Goal: Task Accomplishment & Management: Complete application form

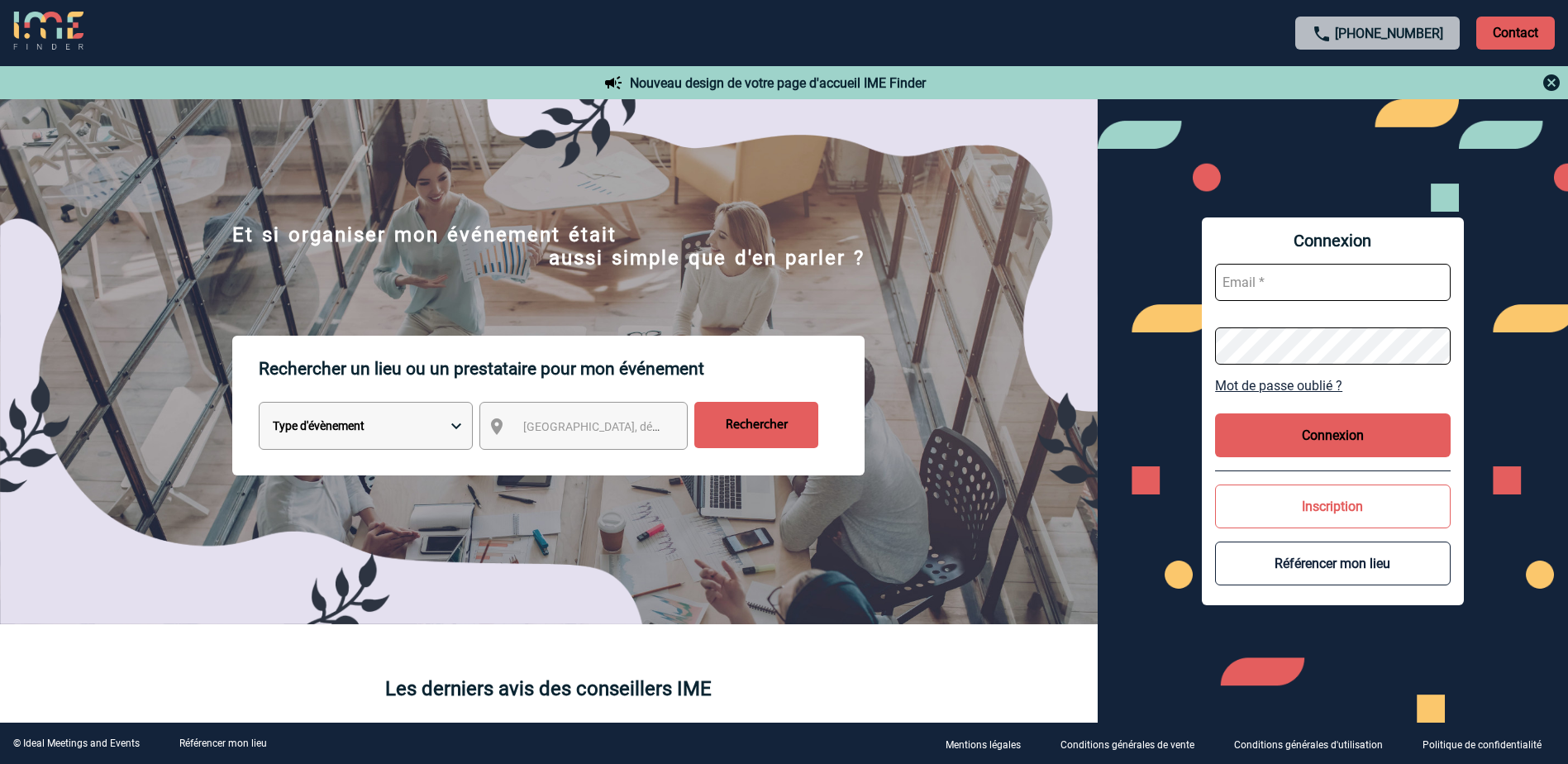
click at [1416, 278] on input "text" at bounding box center [1333, 282] width 235 height 38
type input "frederique.tourneur@abeille-assurances.fr"
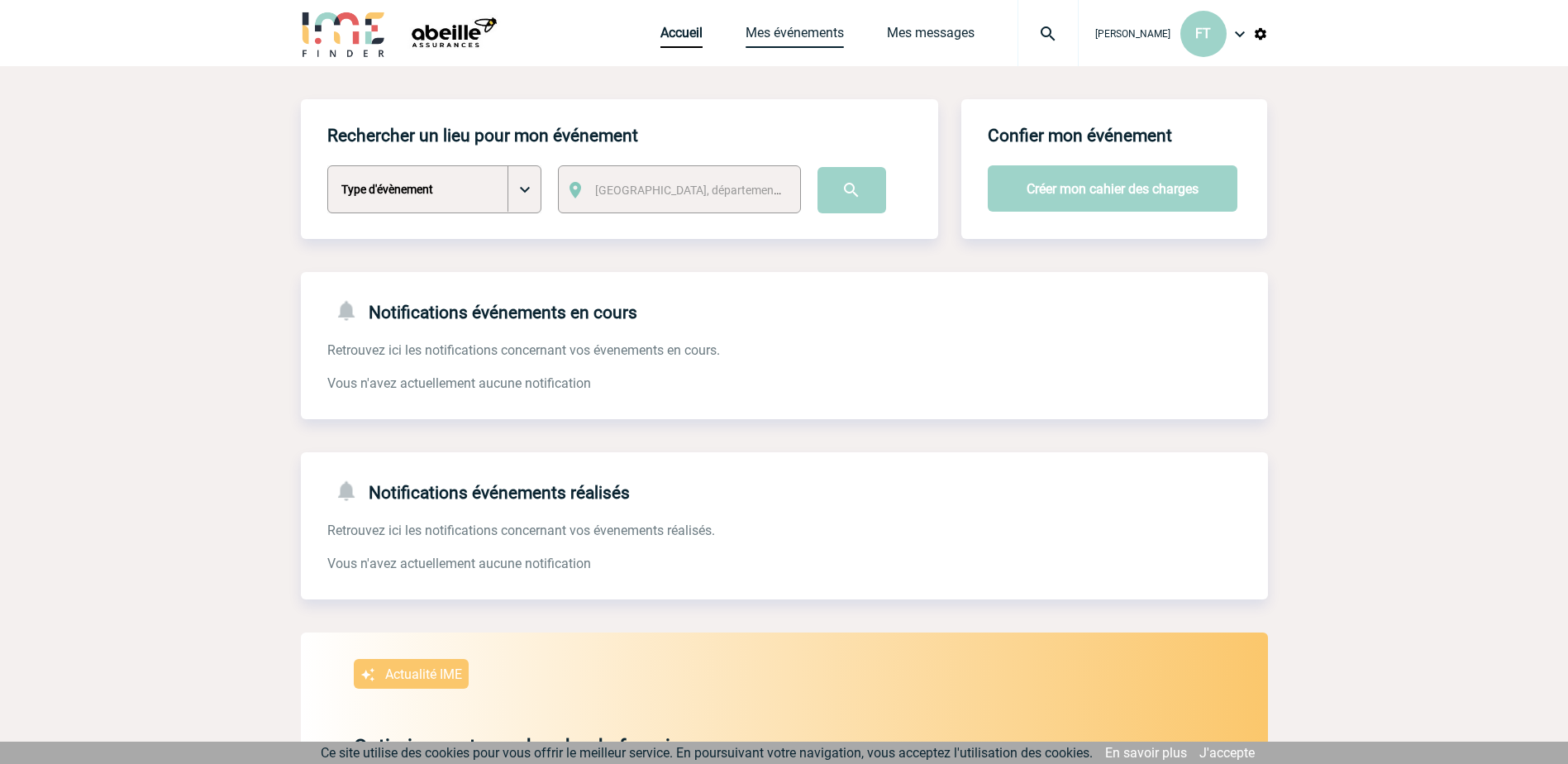
click at [746, 35] on link "Mes événements" at bounding box center [795, 37] width 98 height 23
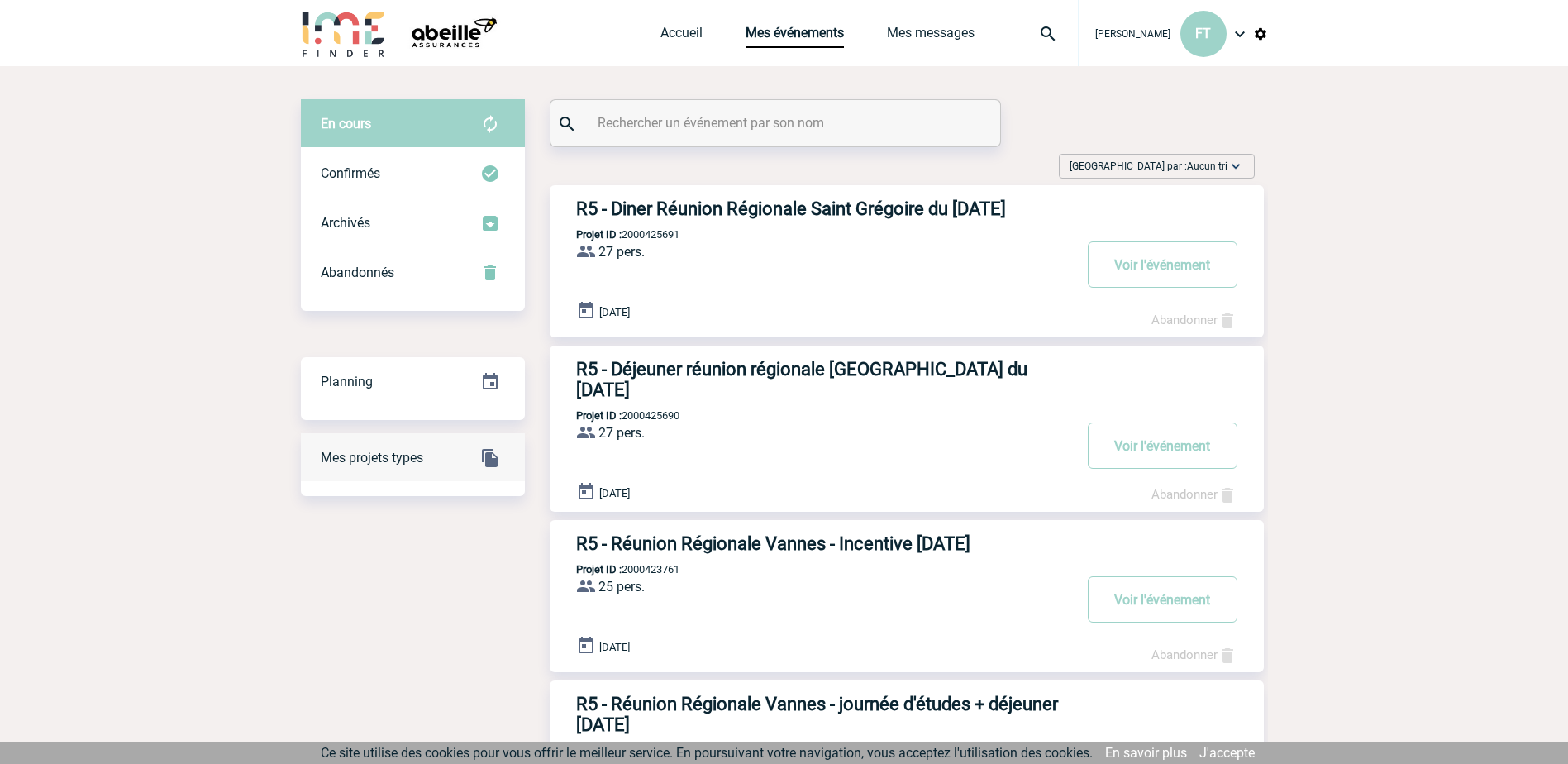
click at [377, 458] on span "Mes projets types" at bounding box center [372, 458] width 102 height 15
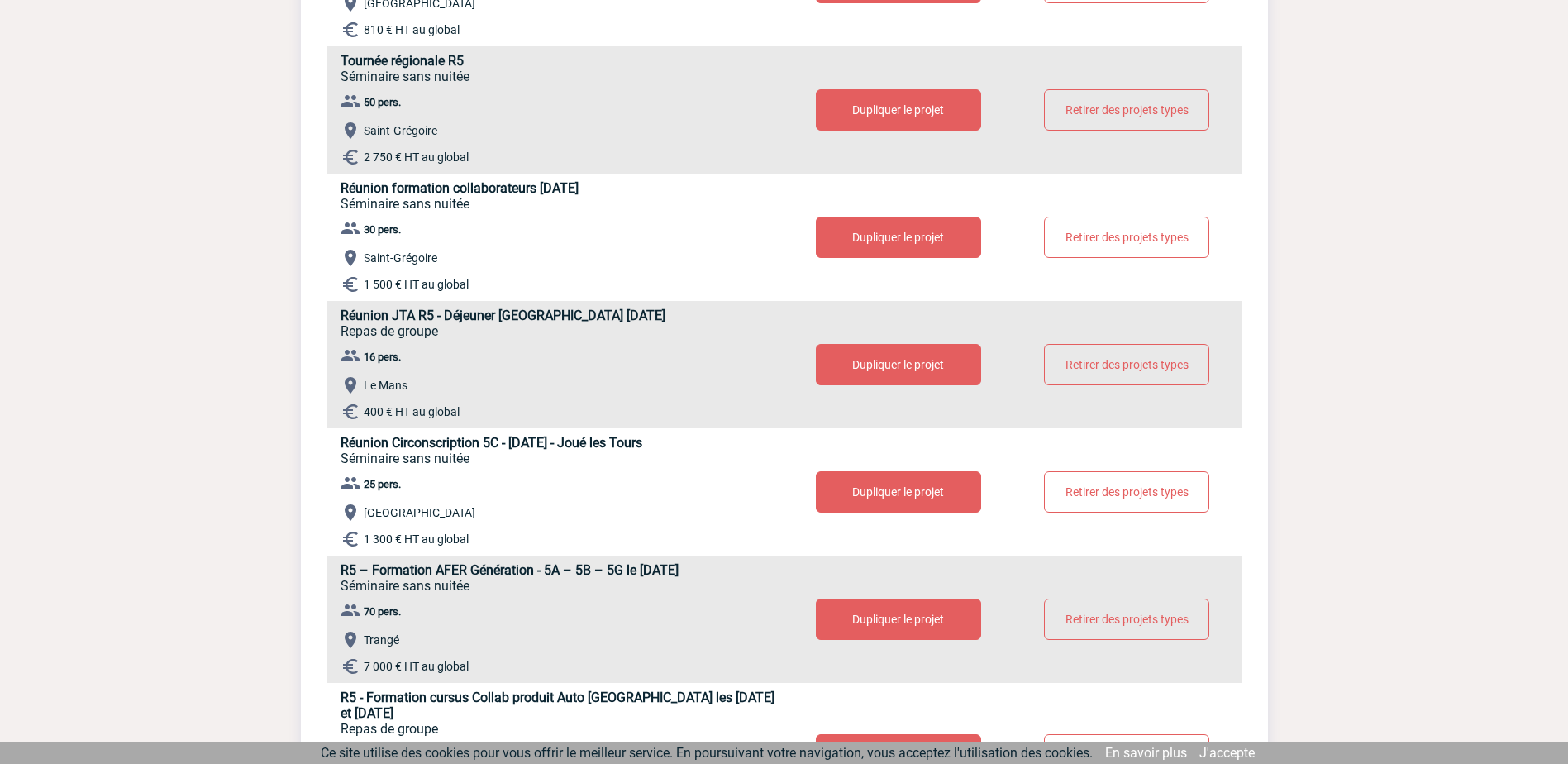
scroll to position [496, 0]
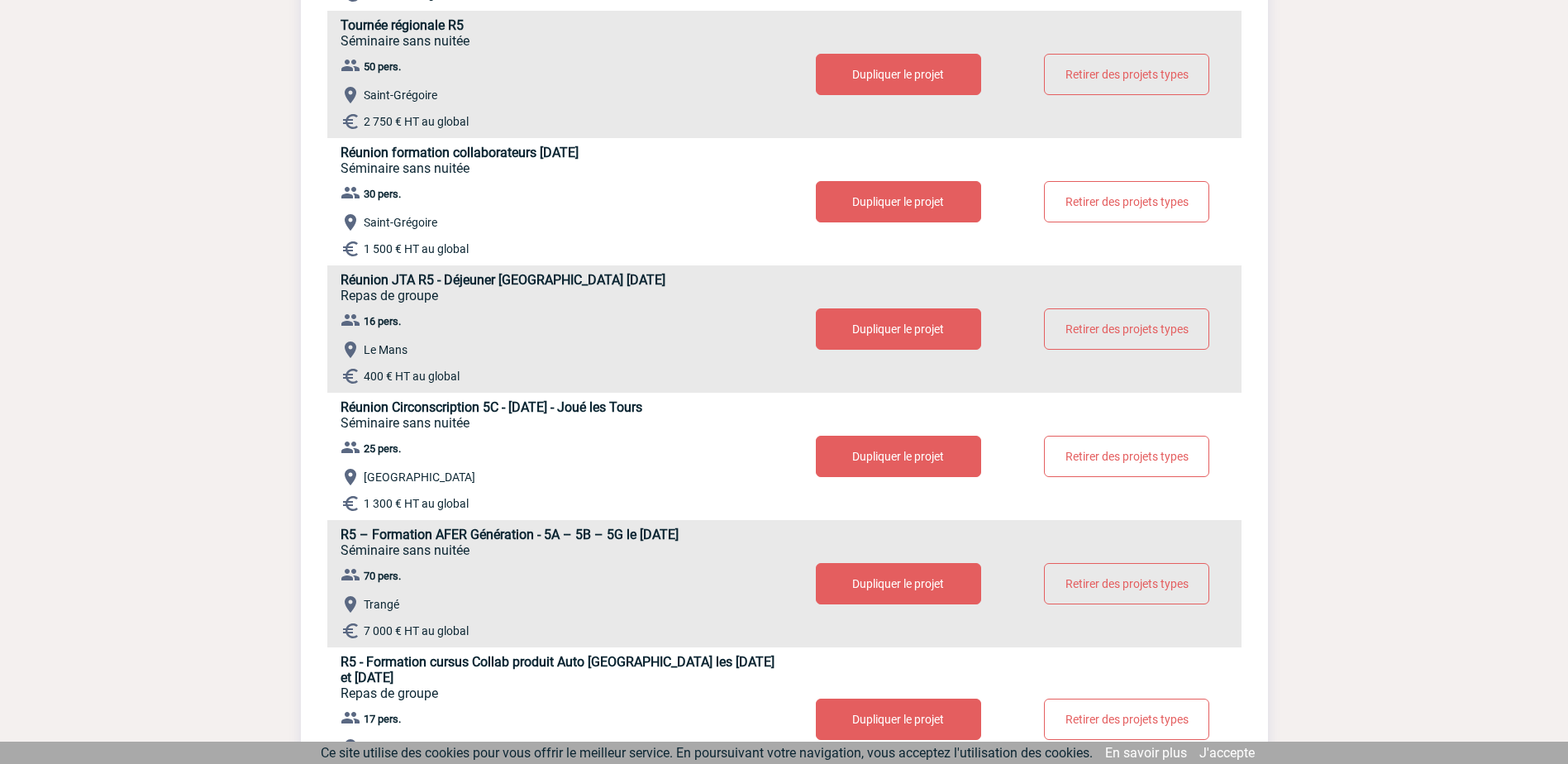
click at [901, 202] on button "Dupliquer le projet" at bounding box center [899, 201] width 166 height 41
select select "2"
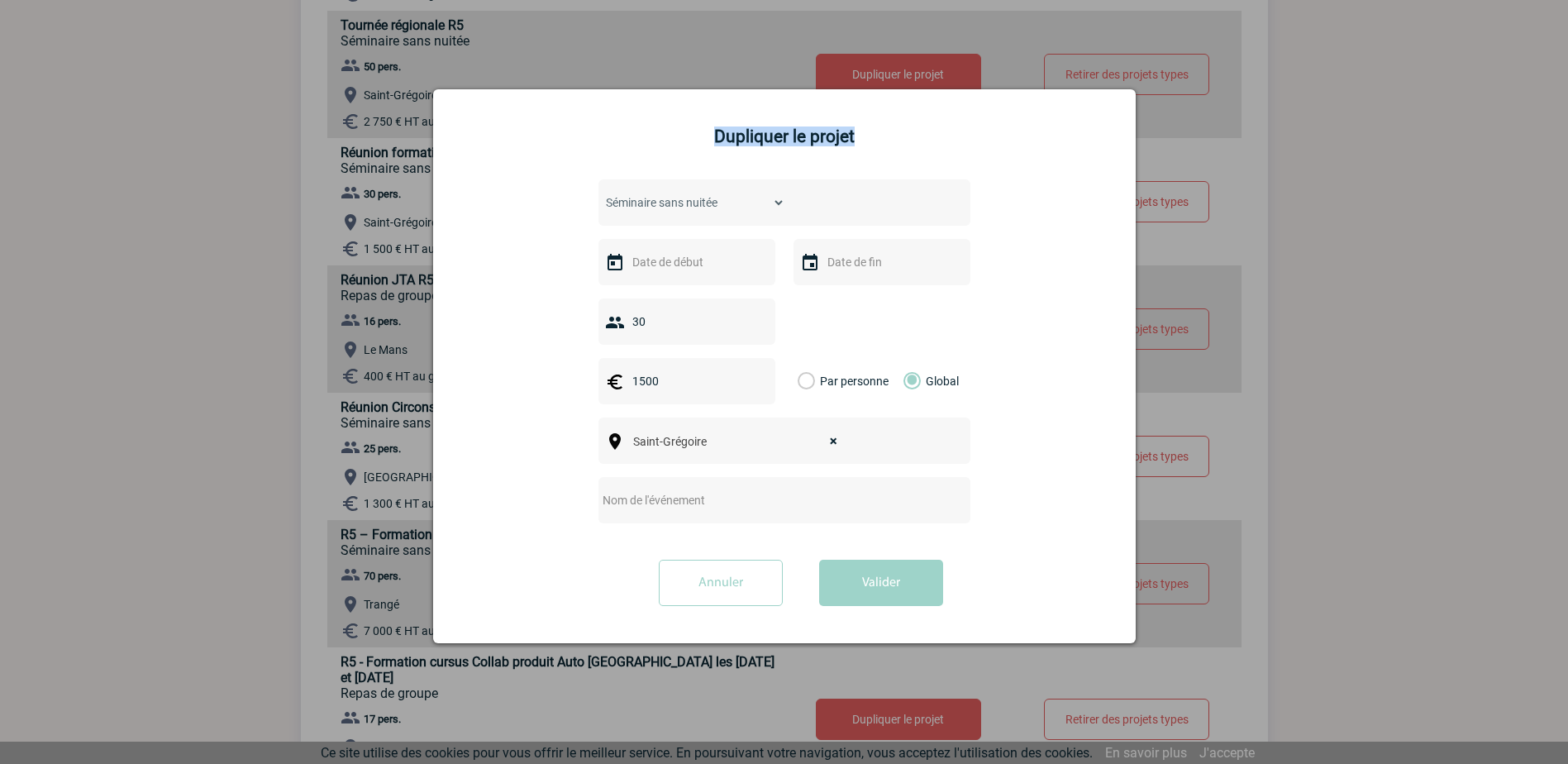
drag, startPoint x: 686, startPoint y: 109, endPoint x: 858, endPoint y: 93, distance: 172.7
click at [858, 93] on div "Dupliquer le projet Choisissez un type d'évènement Séminaire avec nuitée Sémina…" at bounding box center [784, 366] width 703 height 554
click at [657, 264] on input "text" at bounding box center [685, 262] width 114 height 21
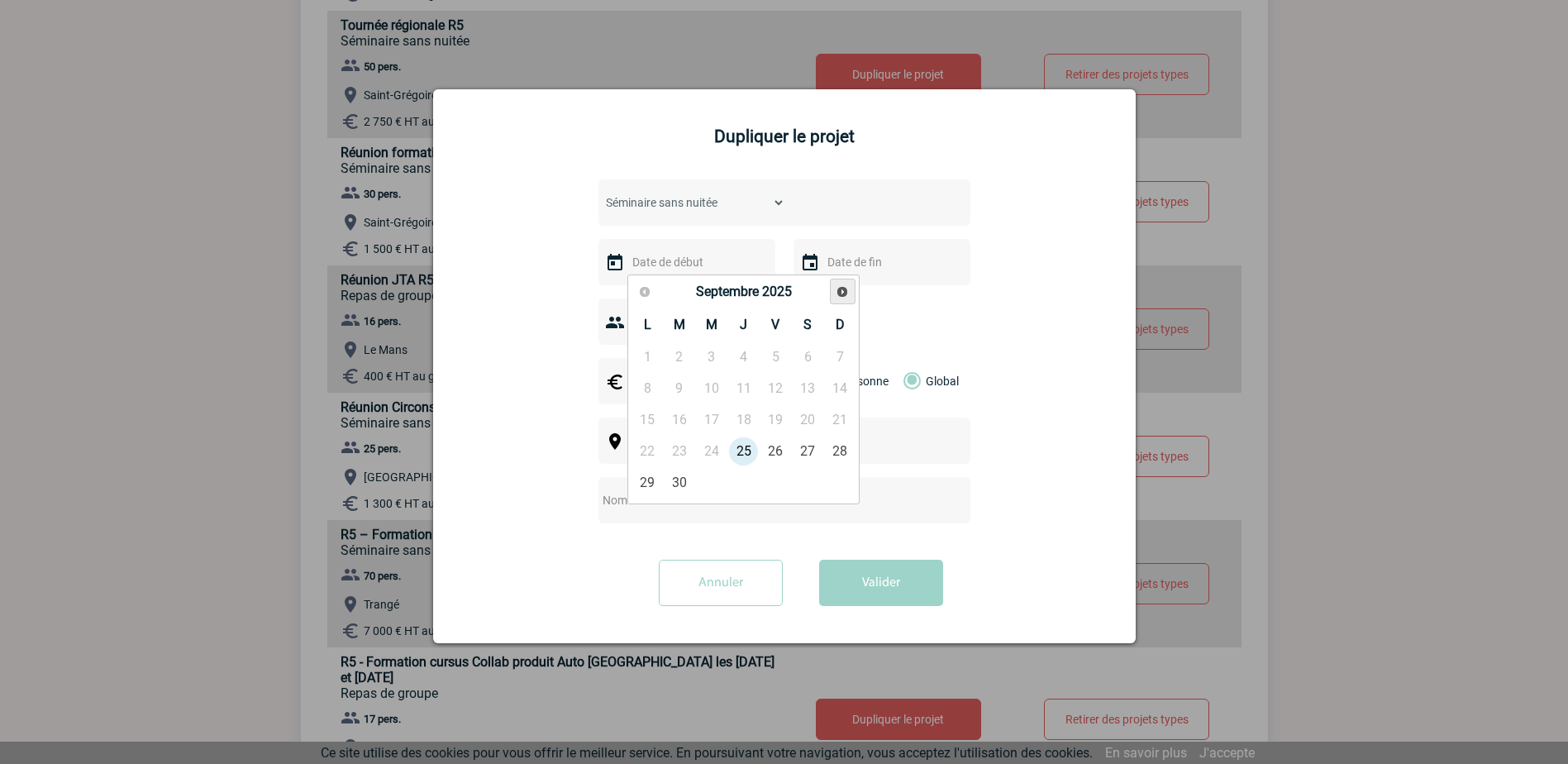
click at [844, 299] on link "Suivant" at bounding box center [842, 291] width 26 height 26
click at [654, 385] on link "6" at bounding box center [648, 388] width 31 height 30
type input "06-10-2025"
click at [871, 269] on input "06-10-2025" at bounding box center [880, 262] width 114 height 21
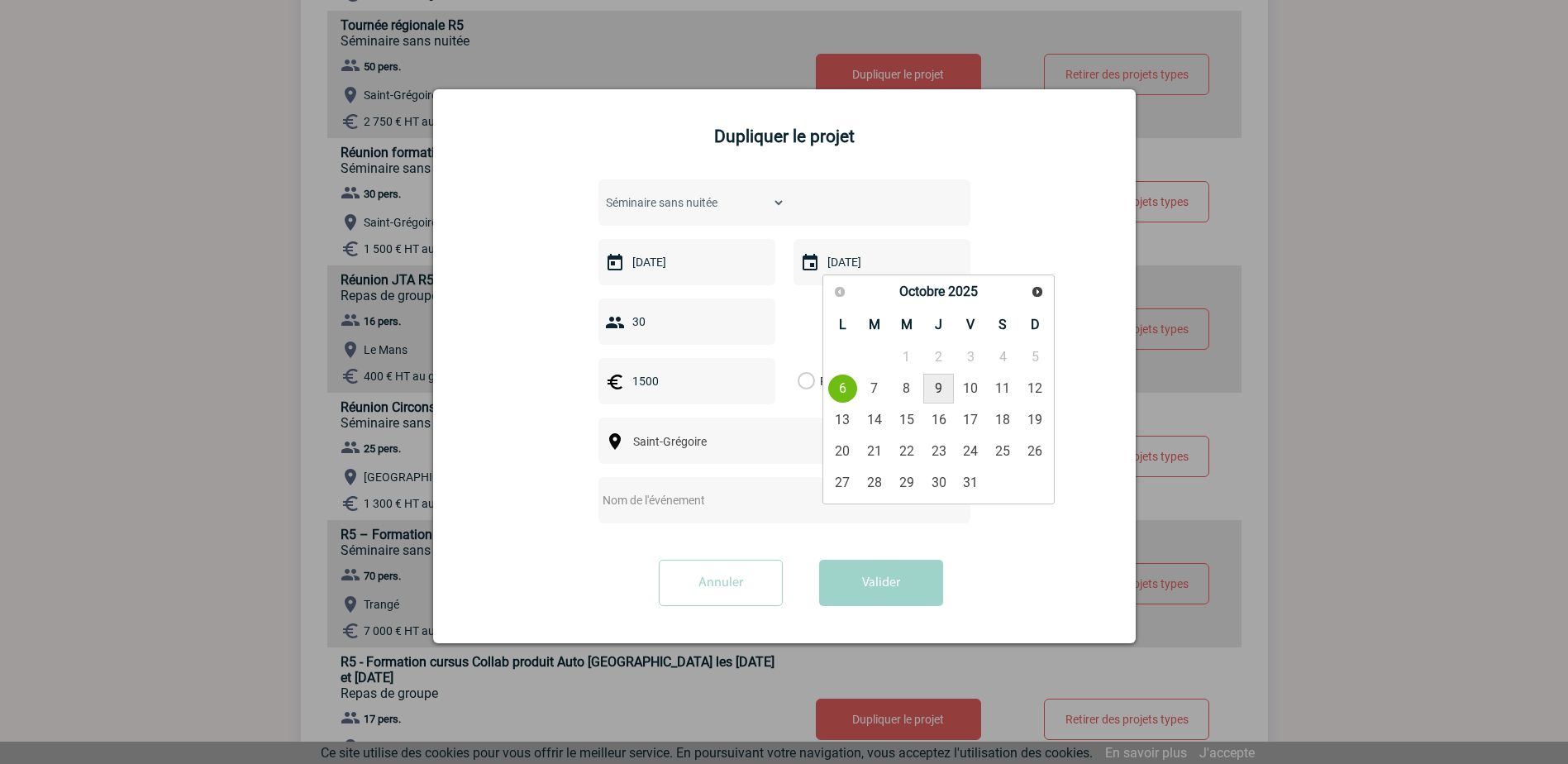
click at [939, 389] on link "9" at bounding box center [939, 388] width 31 height 30
type input "09-10-2025"
click at [654, 323] on input "30" at bounding box center [702, 322] width 146 height 21
click at [809, 381] on label "Par personne" at bounding box center [807, 381] width 18 height 46
click at [0, 0] on input "Par personne" at bounding box center [0, 0] width 0 height 0
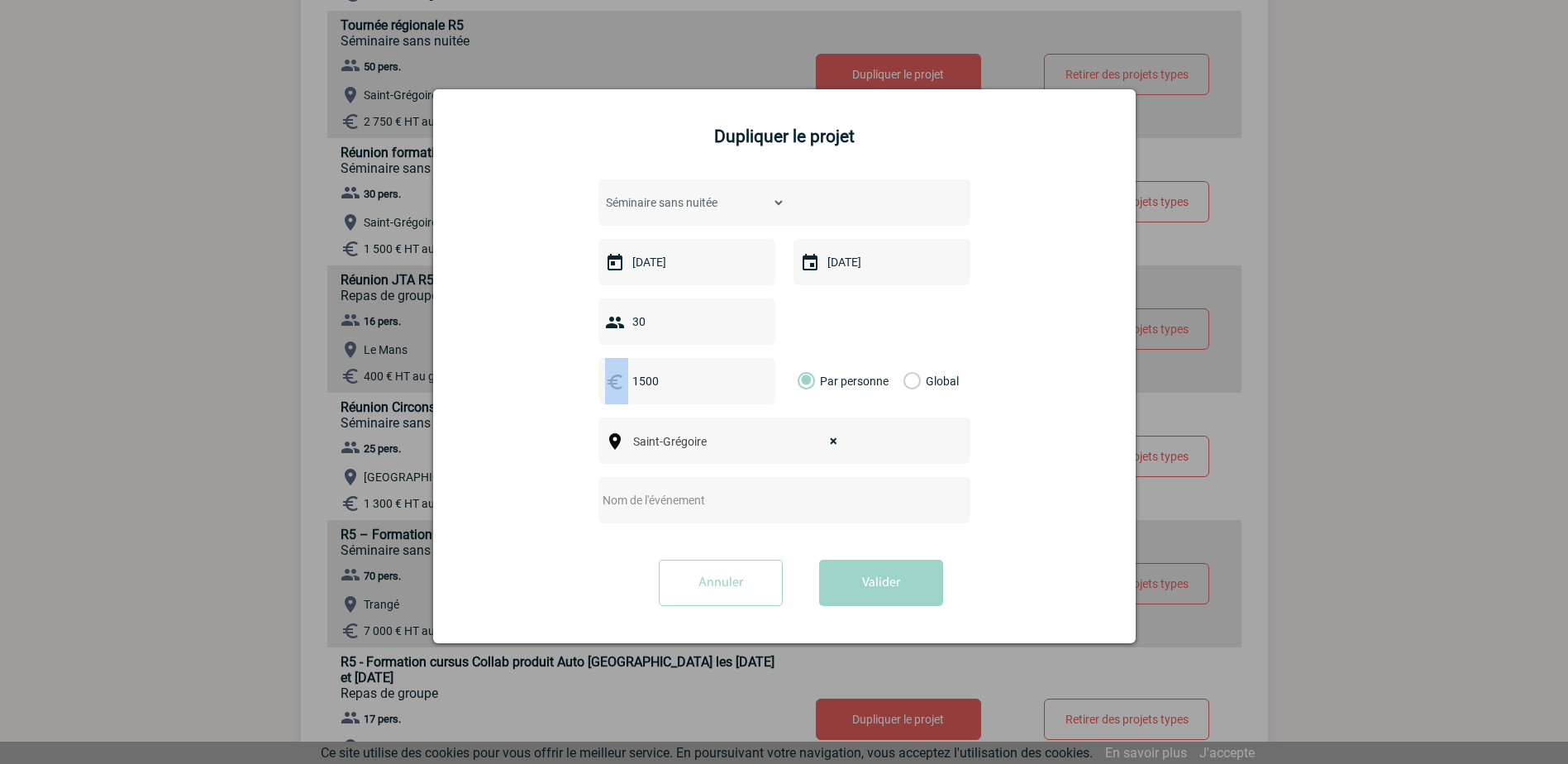
drag, startPoint x: 685, startPoint y: 370, endPoint x: 608, endPoint y: 374, distance: 77.1
click at [608, 374] on div "1500" at bounding box center [687, 381] width 177 height 46
drag, startPoint x: 608, startPoint y: 374, endPoint x: 665, endPoint y: 383, distance: 57.7
click at [665, 383] on input "1500" at bounding box center [685, 381] width 114 height 21
click at [644, 328] on input "30" at bounding box center [702, 322] width 146 height 21
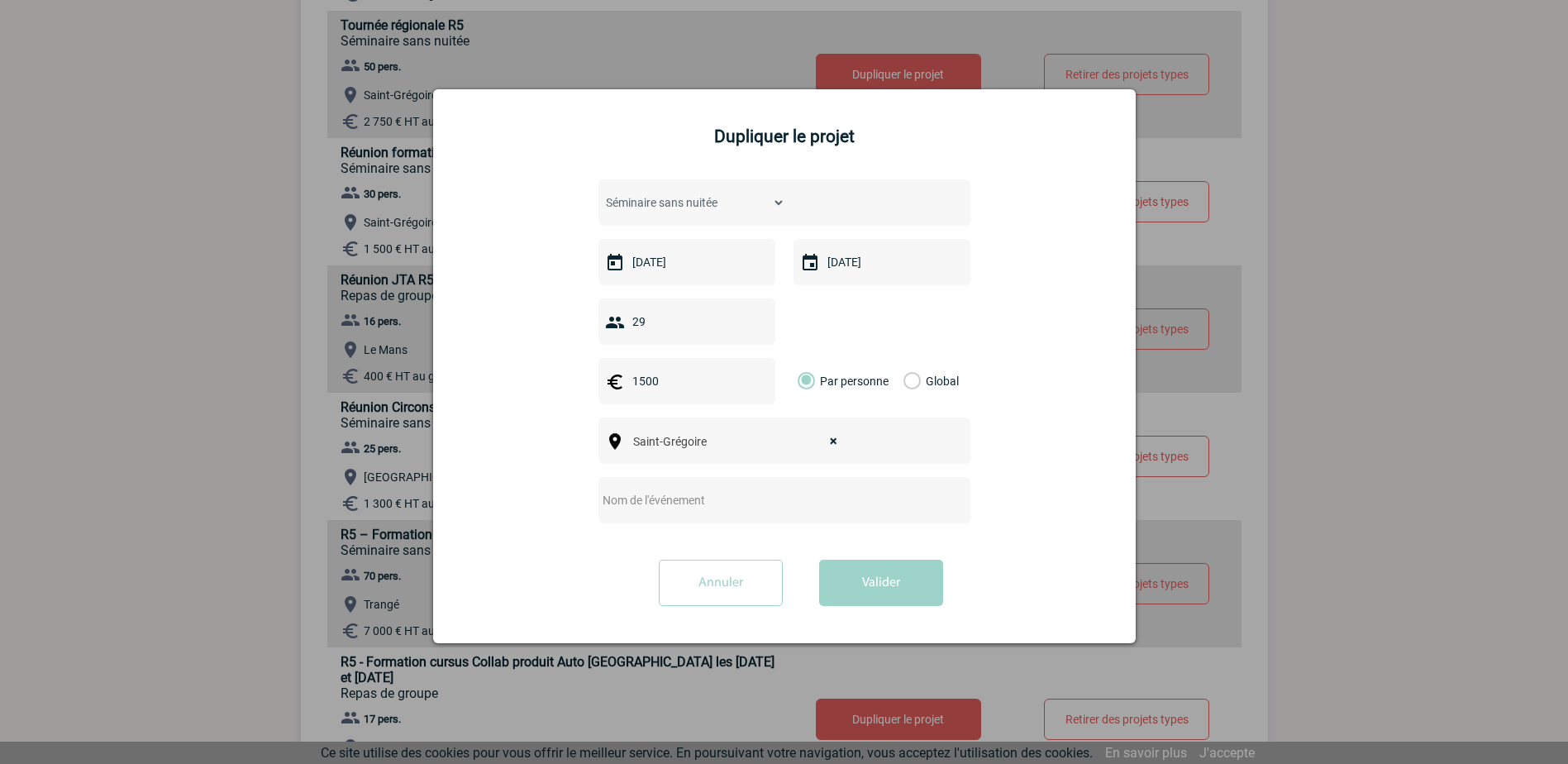
click at [763, 328] on input "29" at bounding box center [702, 322] width 146 height 21
click at [763, 328] on input "28" at bounding box center [702, 322] width 146 height 21
click at [763, 328] on input "27" at bounding box center [702, 322] width 146 height 21
click at [763, 328] on input "26" at bounding box center [702, 322] width 146 height 21
click at [763, 328] on input "25" at bounding box center [702, 322] width 146 height 21
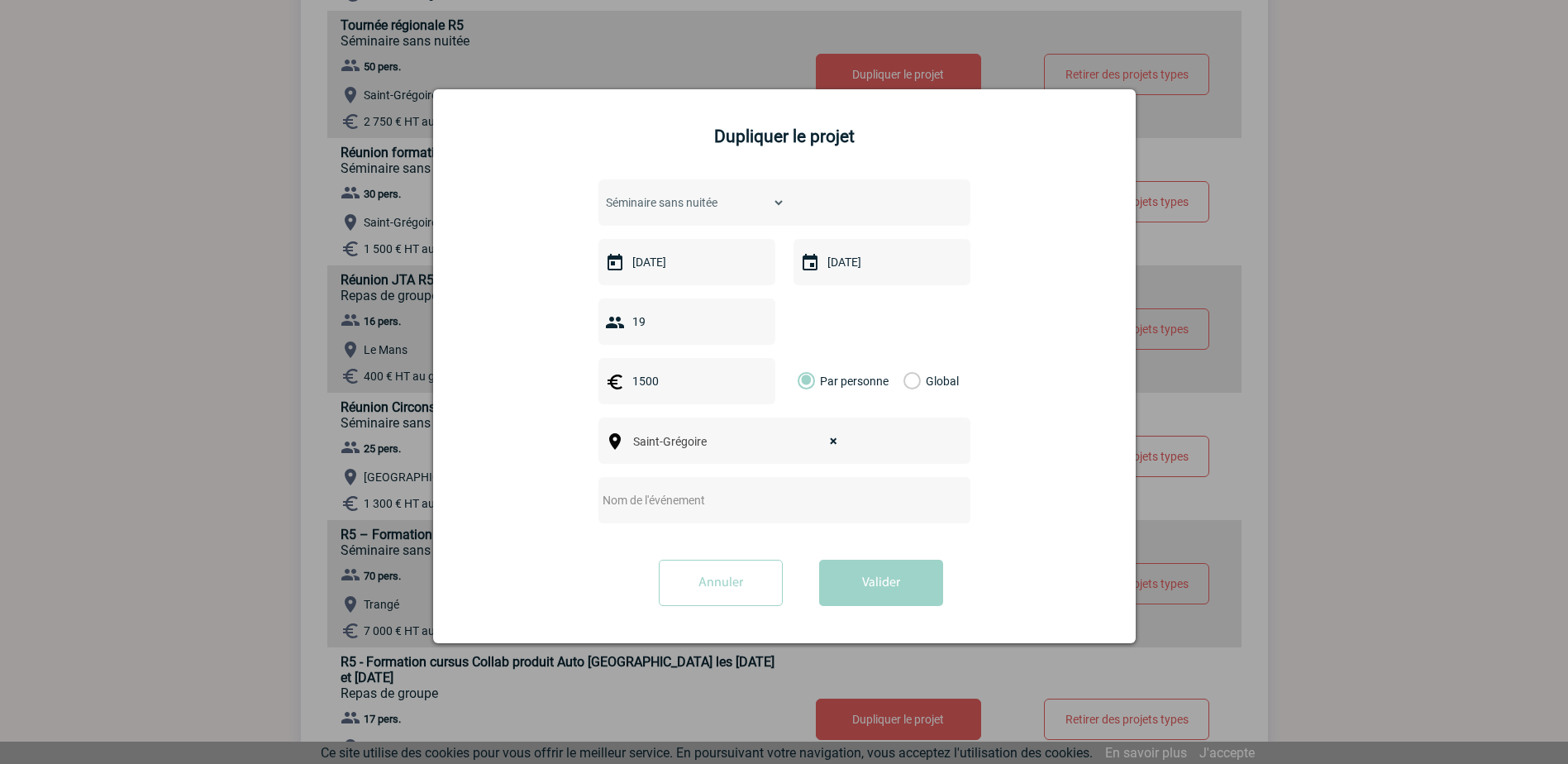
click at [763, 328] on input "19" at bounding box center [702, 322] width 146 height 21
type input "16"
click at [763, 328] on input "16" at bounding box center [702, 322] width 146 height 21
drag, startPoint x: 664, startPoint y: 385, endPoint x: 631, endPoint y: 382, distance: 33.1
click at [631, 382] on input "1500" at bounding box center [685, 381] width 114 height 21
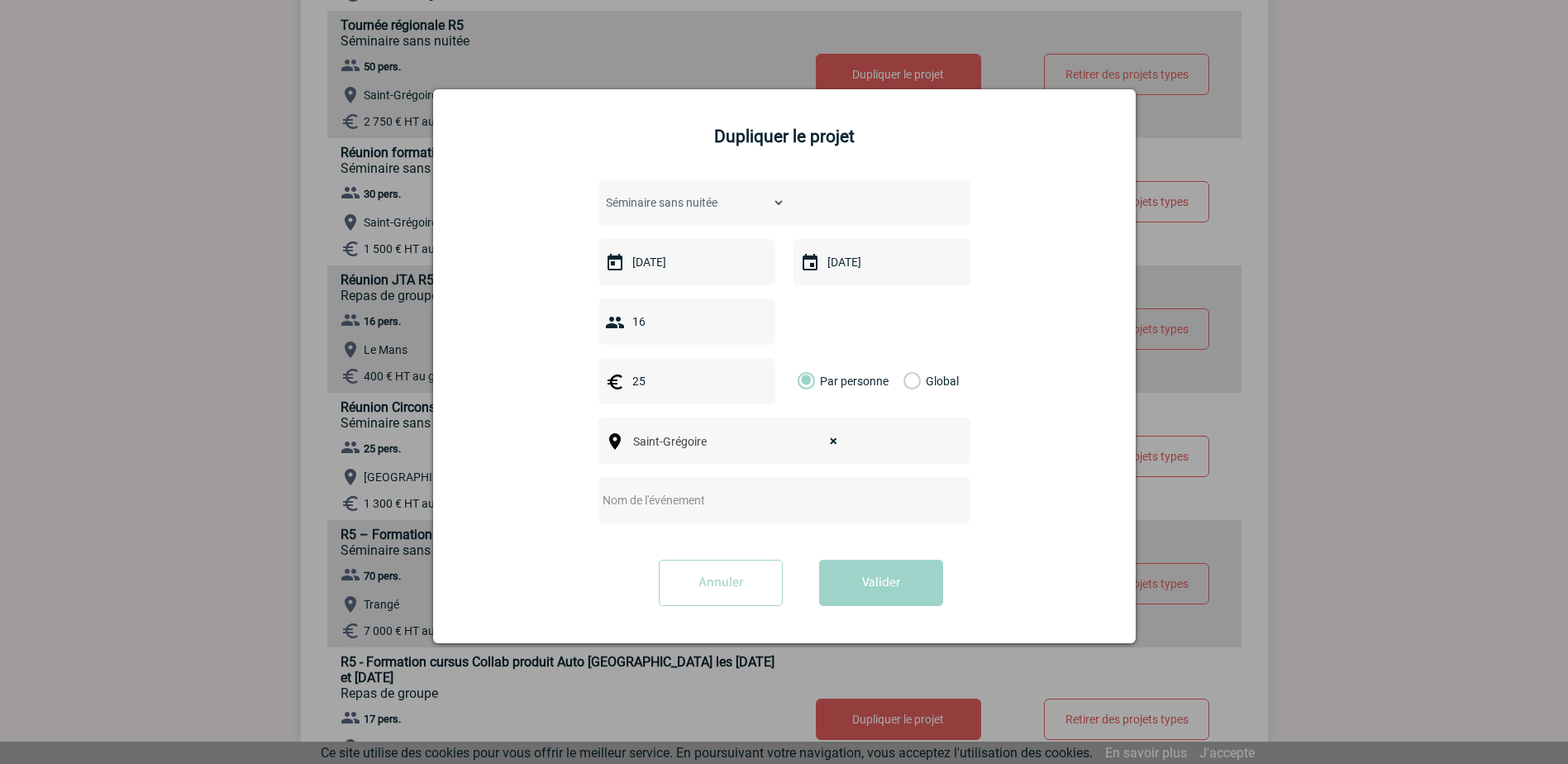
type input "25"
click at [712, 494] on input "text" at bounding box center [762, 500] width 329 height 21
drag, startPoint x: 678, startPoint y: 503, endPoint x: 627, endPoint y: 497, distance: 51.4
click at [627, 497] on input "R5 - Formation cursus" at bounding box center [762, 500] width 329 height 21
click at [730, 488] on div "R5 - cursus" at bounding box center [784, 500] width 372 height 46
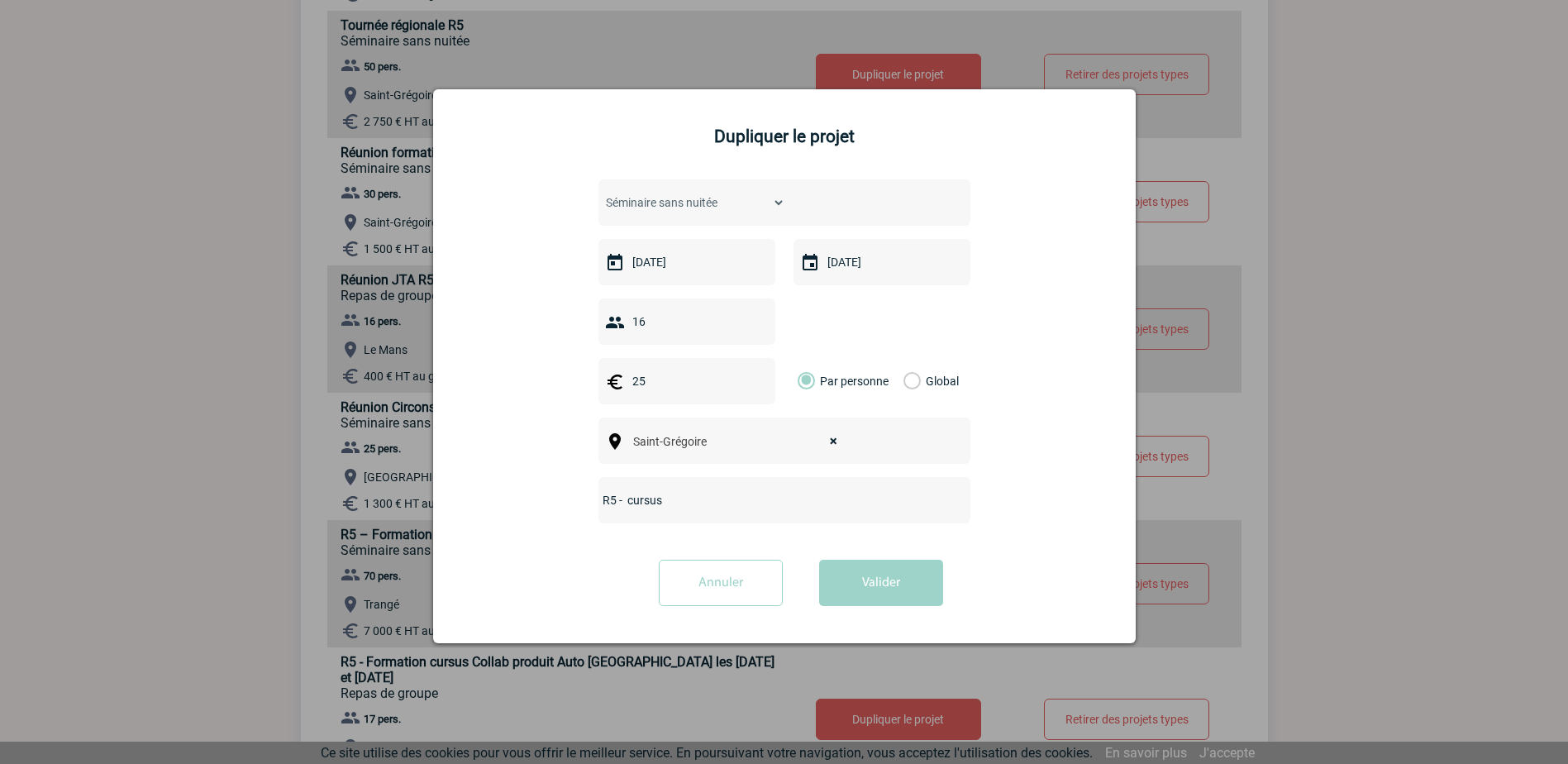
click at [729, 493] on input "R5 - cursus" at bounding box center [762, 500] width 329 height 21
paste input "Formation"
type input "R5 - cursus Formation Collab - Sinistre Auto du [DATE] au [DATE]"
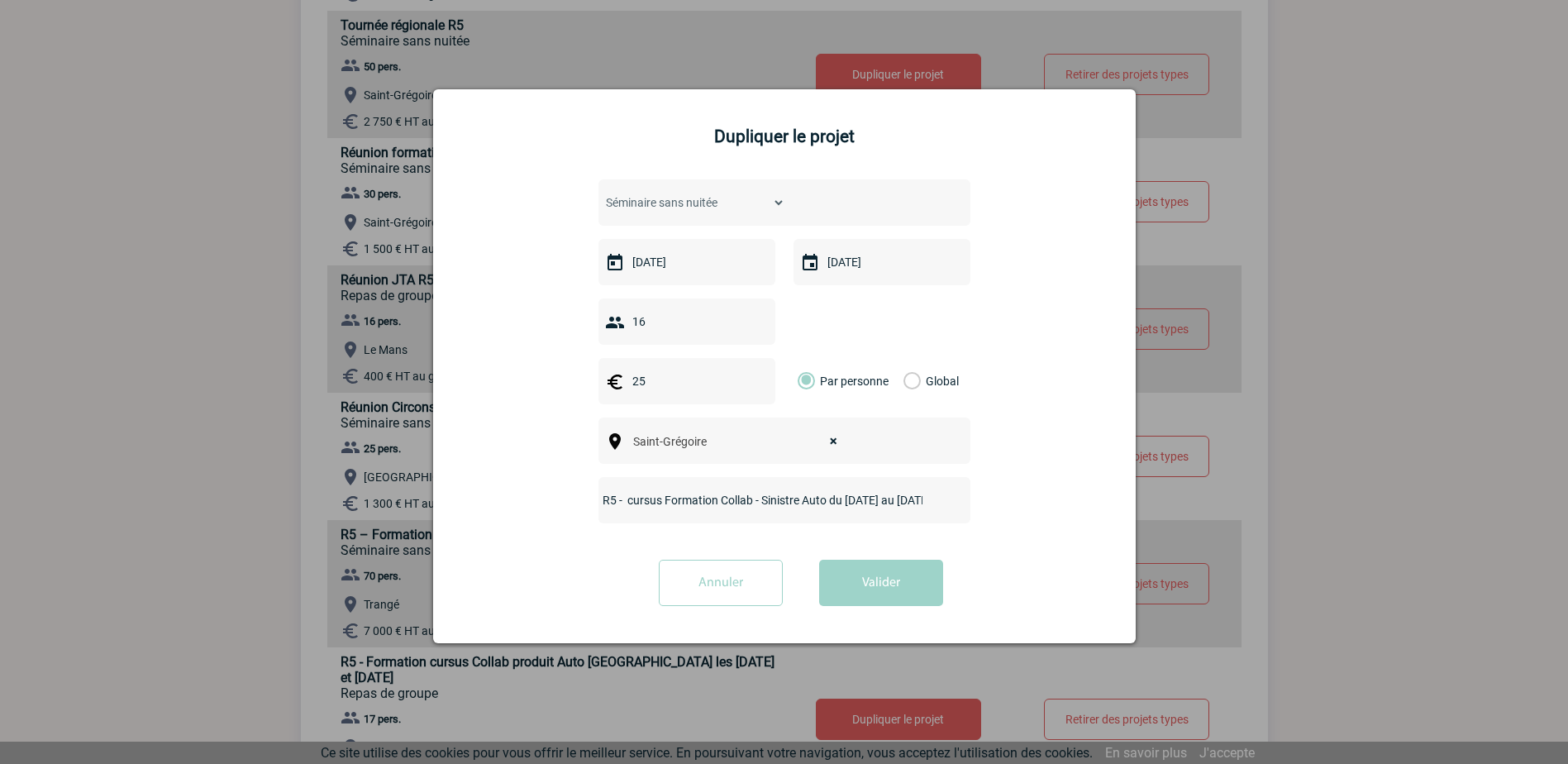
click at [888, 582] on button "Valider" at bounding box center [881, 583] width 124 height 46
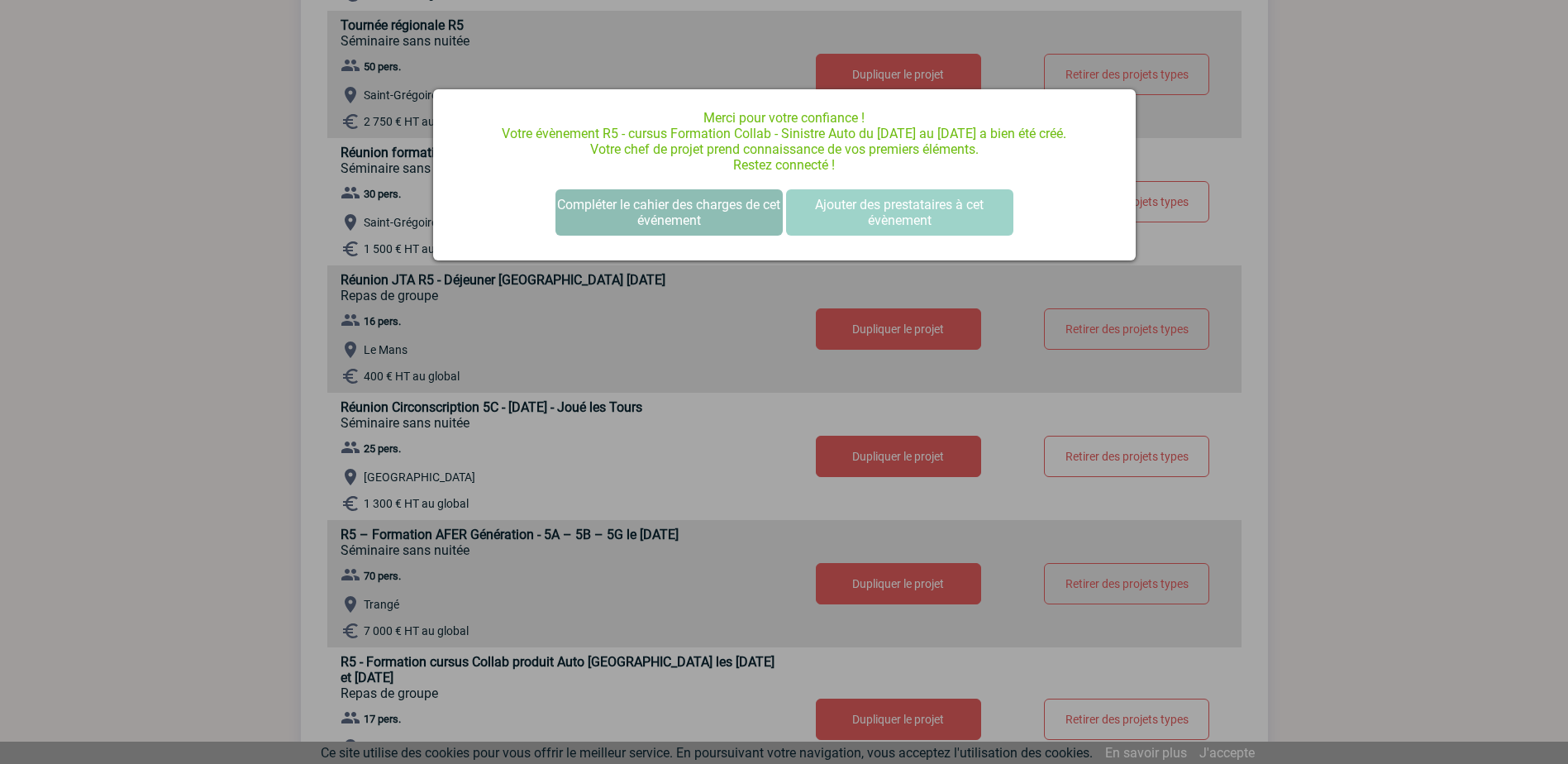
click at [709, 199] on button "Compléter le cahier des charges de cet événement" at bounding box center [669, 212] width 227 height 46
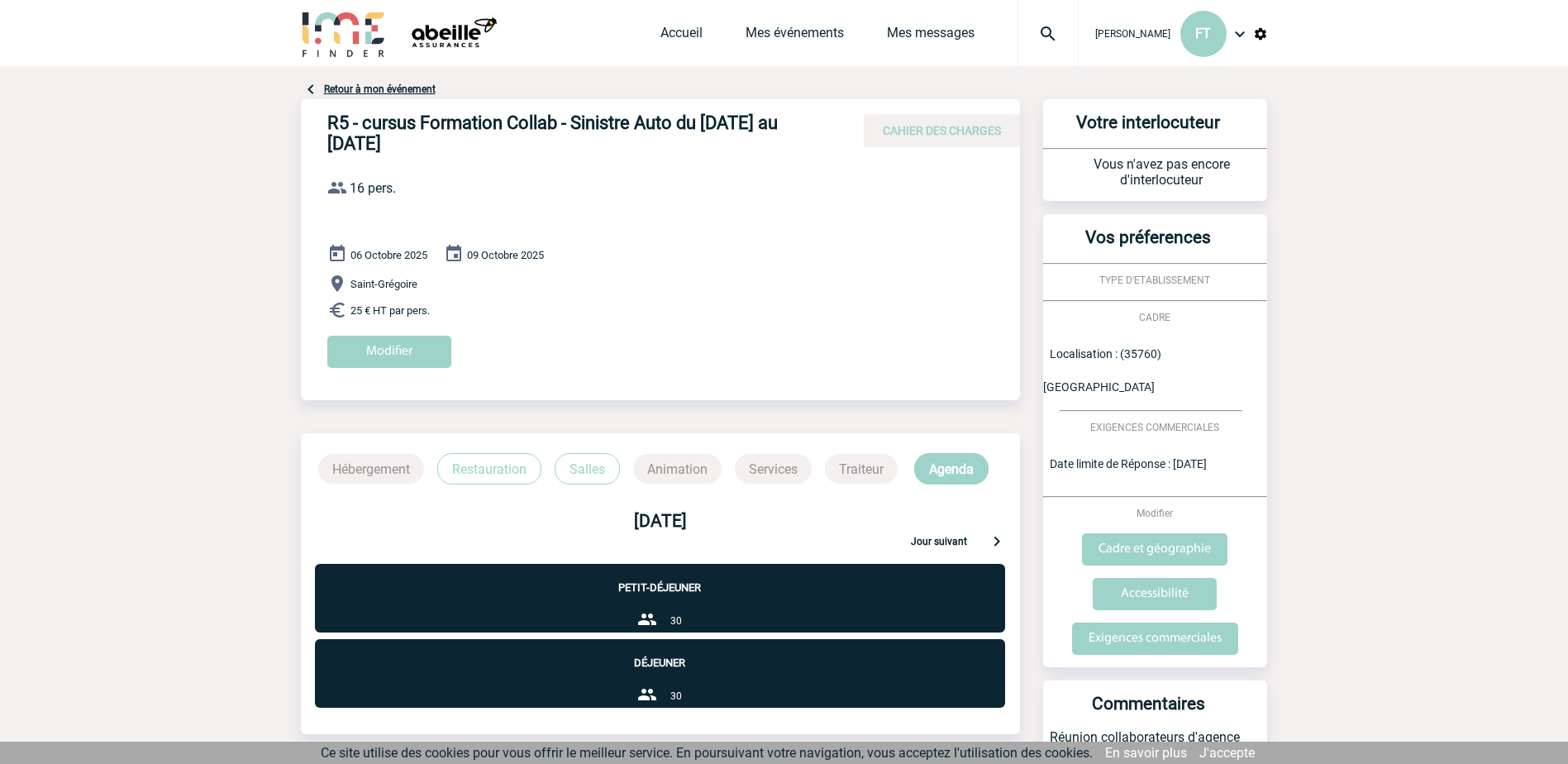
click at [381, 336] on div "[DATE] [DATE] [GEOGRAPHIC_DATA] 25 € HT par pers. Modifier" at bounding box center [674, 312] width 693 height 137
click at [387, 355] on input "Modifier" at bounding box center [389, 351] width 124 height 32
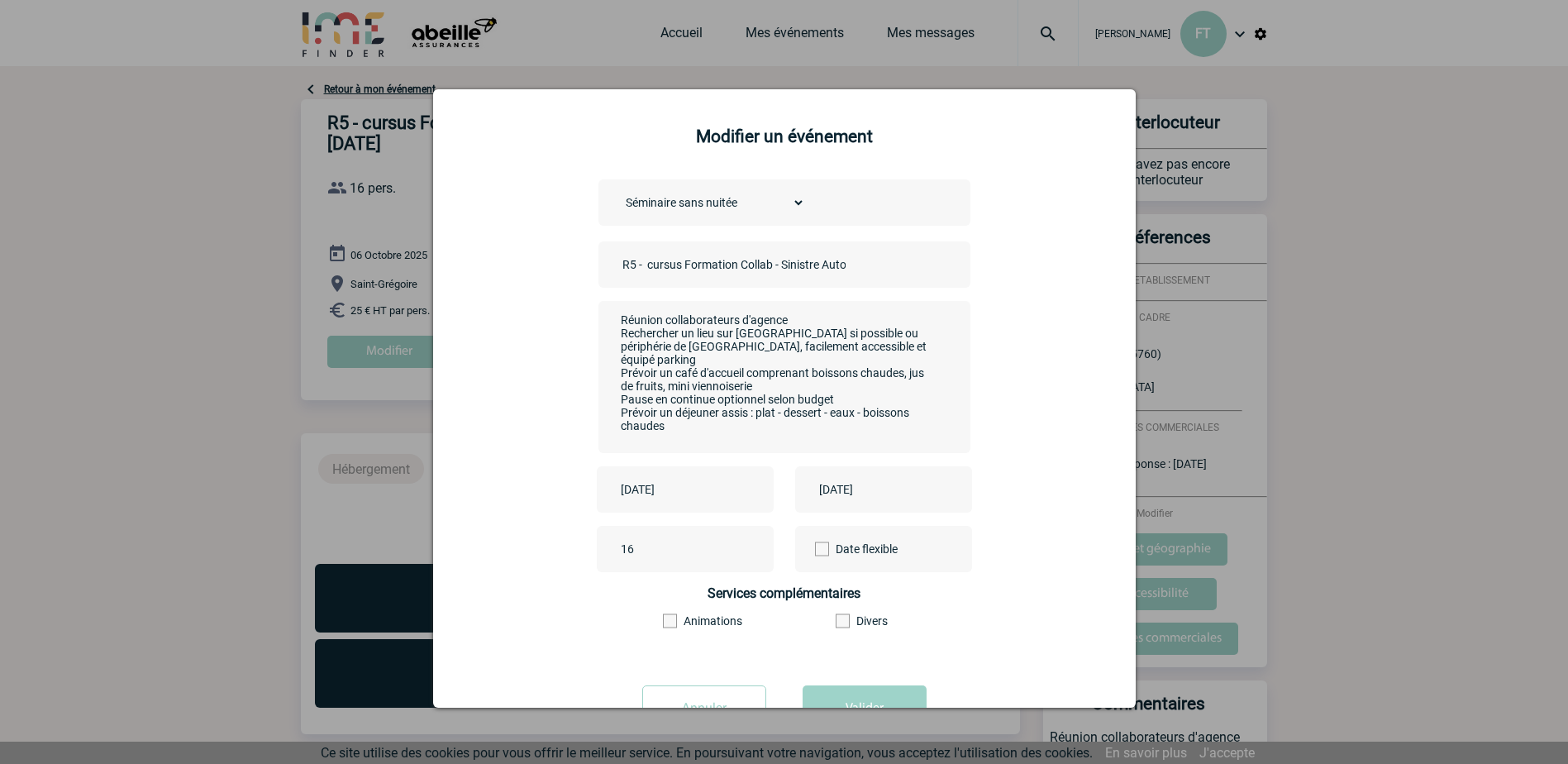
drag, startPoint x: 614, startPoint y: 334, endPoint x: 878, endPoint y: 387, distance: 269.3
click at [878, 387] on textarea "Réunion collaborateurs d'agence Rechercher un lieu sur [GEOGRAPHIC_DATA] si pos…" at bounding box center [780, 375] width 327 height 132
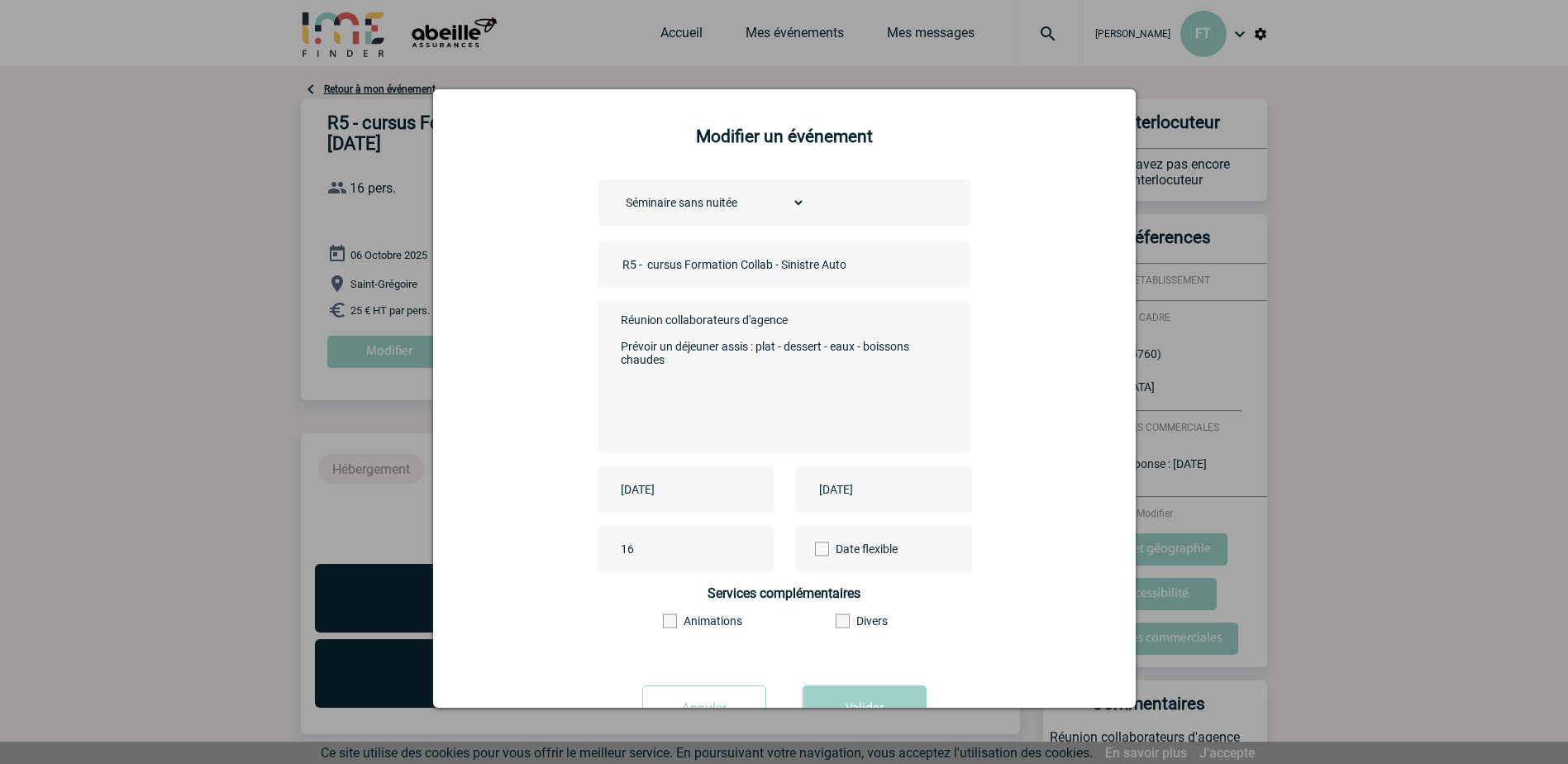
click at [792, 323] on textarea "Réunion collaborateurs d'agence Rechercher un lieu sur [GEOGRAPHIC_DATA] si pos…" at bounding box center [780, 375] width 327 height 132
click at [679, 349] on textarea "Réunion collaborateurs d'agence Rechercher un lieu sur [GEOGRAPHIC_DATA] si pos…" at bounding box center [780, 375] width 327 height 132
click at [663, 357] on textarea "Réunion collaborateurs d'agence Rechercher un lieu sur [GEOGRAPHIC_DATA] si pos…" at bounding box center [780, 375] width 327 height 132
click at [764, 377] on textarea "Réunion collaborateurs d'agence Rechercher un lieu sur [GEOGRAPHIC_DATA] si pos…" at bounding box center [780, 375] width 327 height 132
click at [740, 390] on textarea "Réunion collaborateurs d'agence Rechercher un lieu sur [GEOGRAPHIC_DATA] si pos…" at bounding box center [780, 375] width 327 height 132
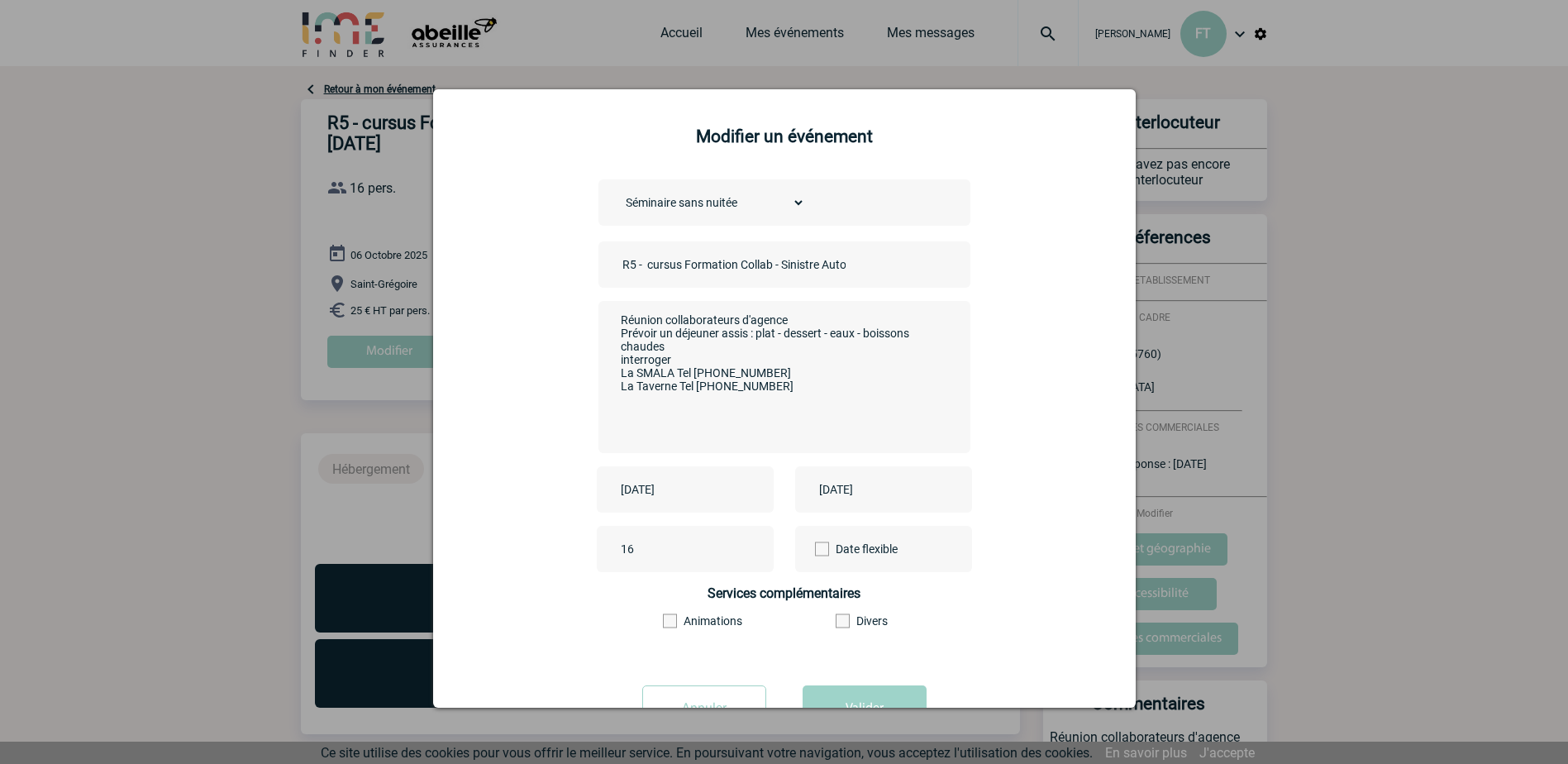
click at [789, 381] on textarea "Réunion collaborateurs d'agence Rechercher un lieu sur [GEOGRAPHIC_DATA] si pos…" at bounding box center [780, 375] width 327 height 132
click at [788, 395] on textarea "Réunion collaborateurs d'agence Rechercher un lieu sur St Grégoire si possible …" at bounding box center [780, 375] width 327 height 132
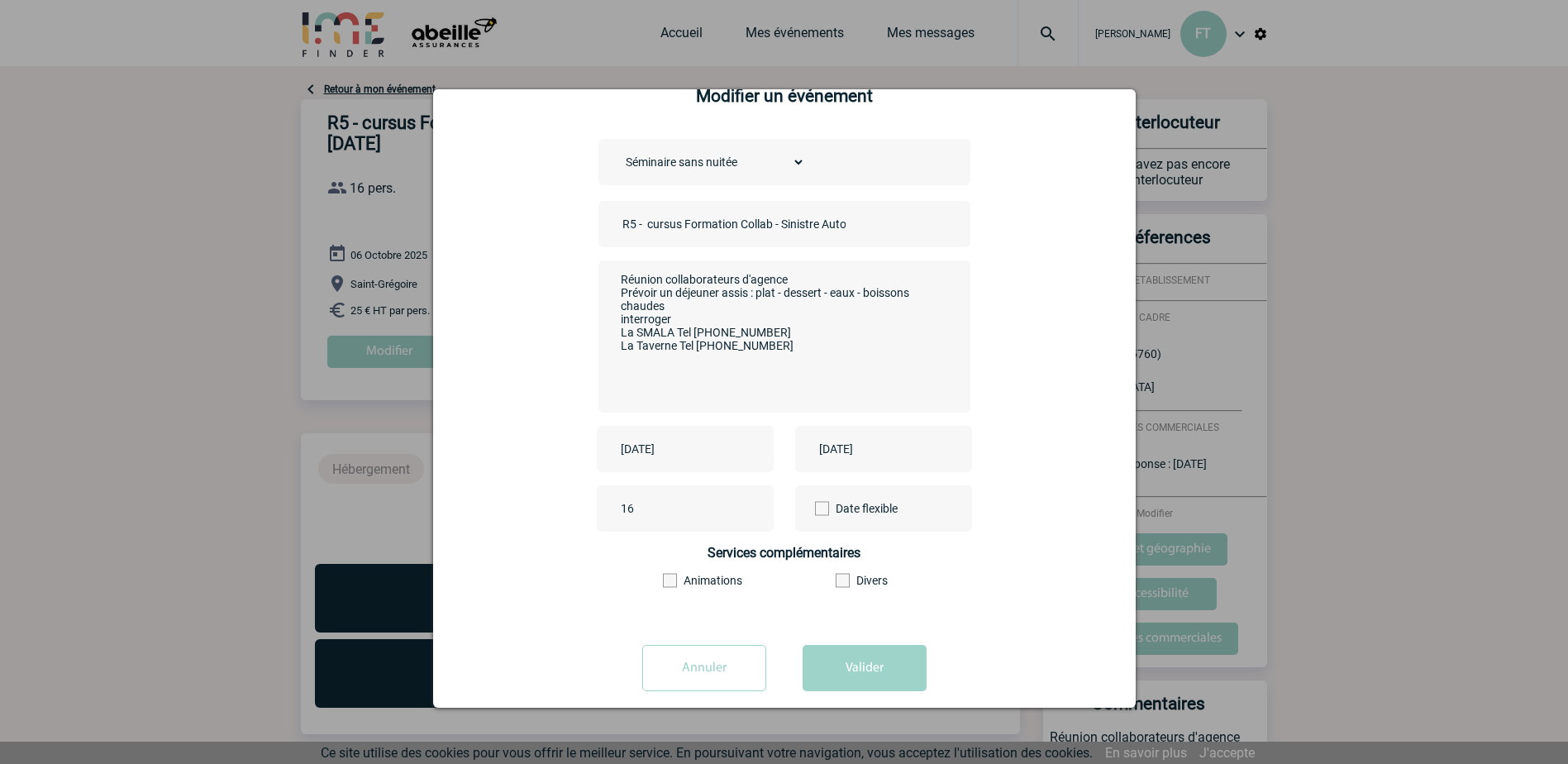
scroll to position [63, 0]
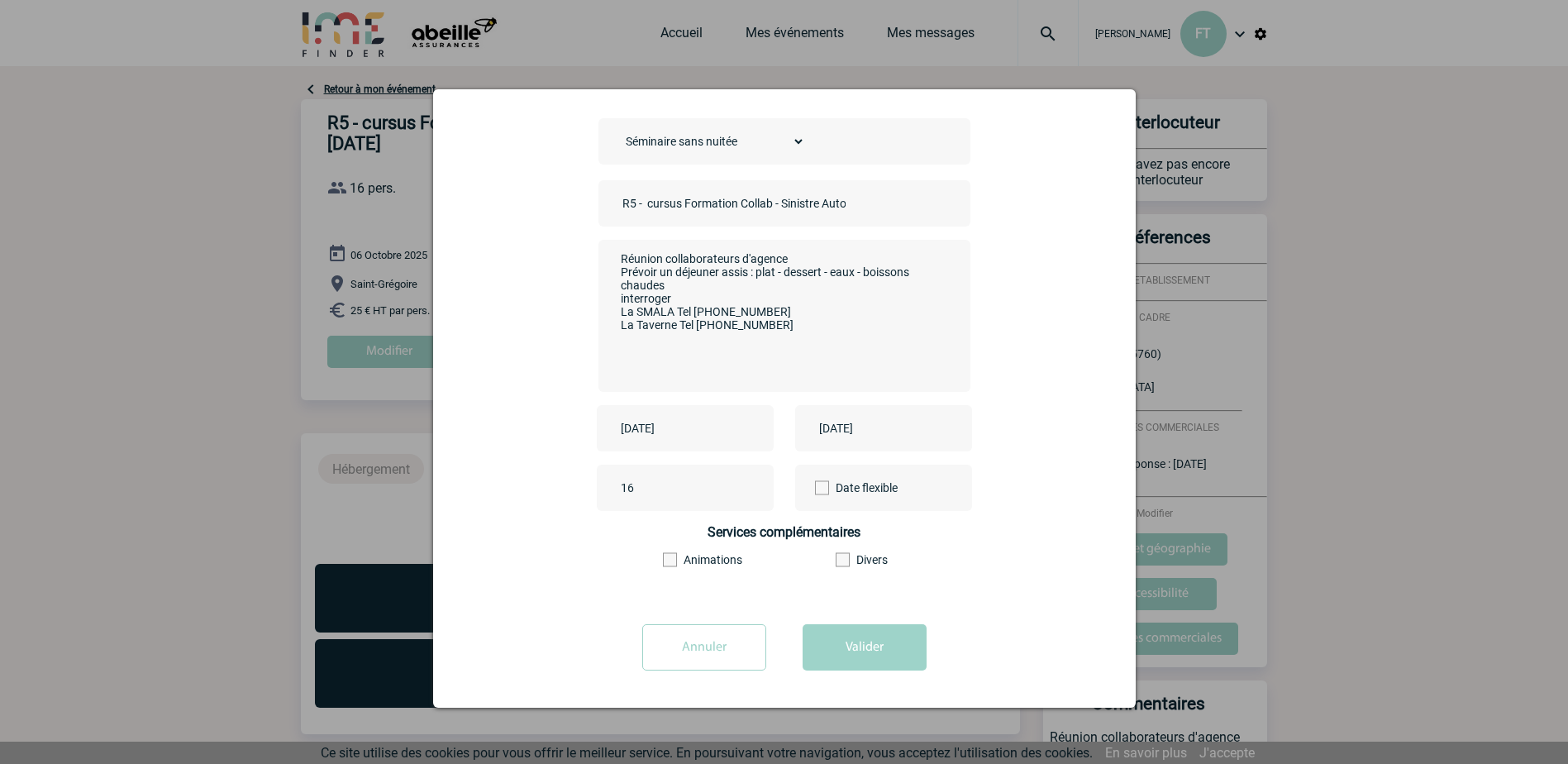
type textarea "Réunion collaborateurs d'agence Prévoir un déjeuner assis : plat - dessert - ea…"
click at [796, 260] on textarea "Réunion collaborateurs d'agence Rechercher un lieu sur St Grégoire si possible …" at bounding box center [780, 313] width 327 height 132
click at [838, 655] on button "Valider" at bounding box center [864, 647] width 124 height 46
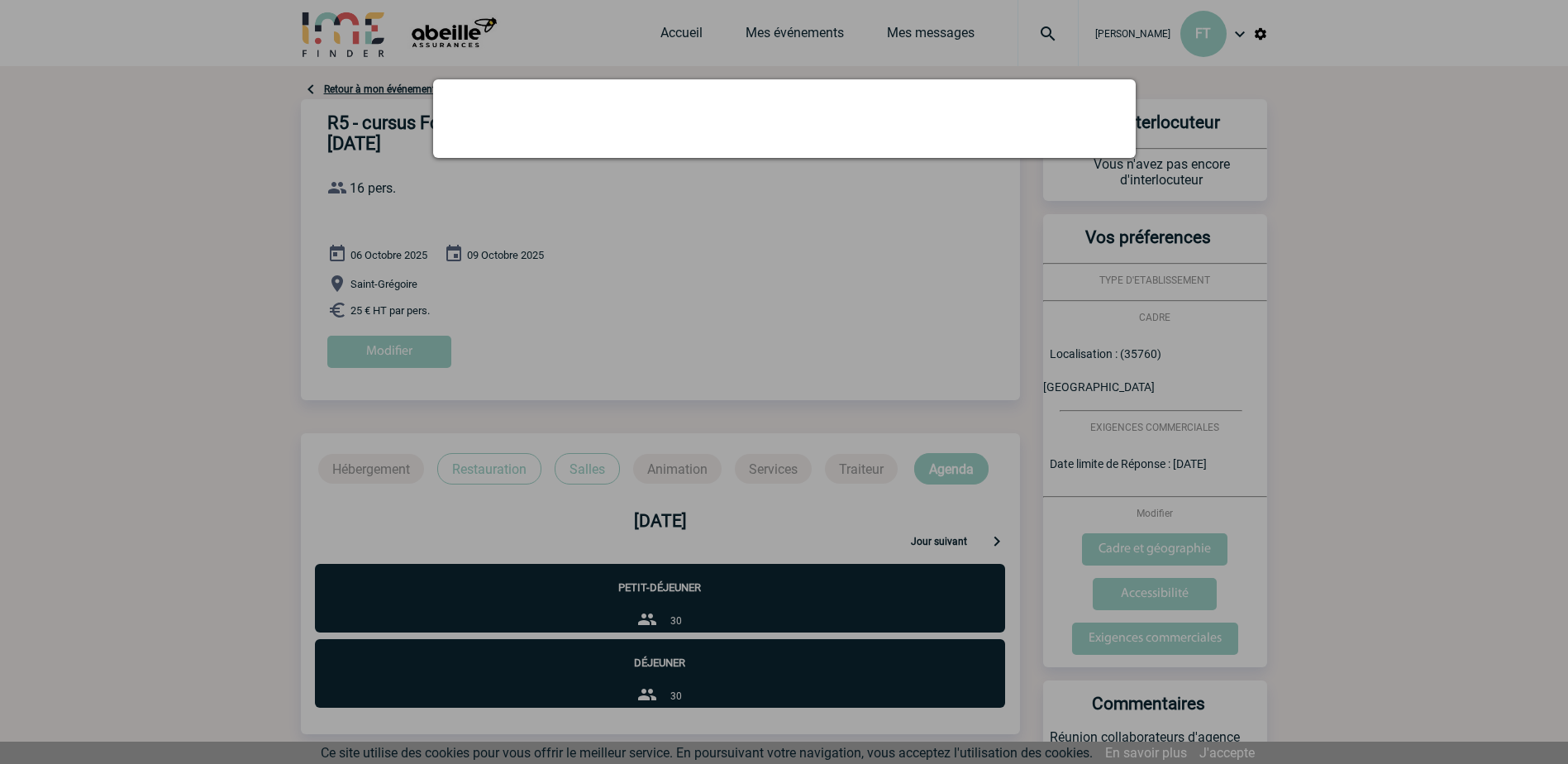
scroll to position [0, 0]
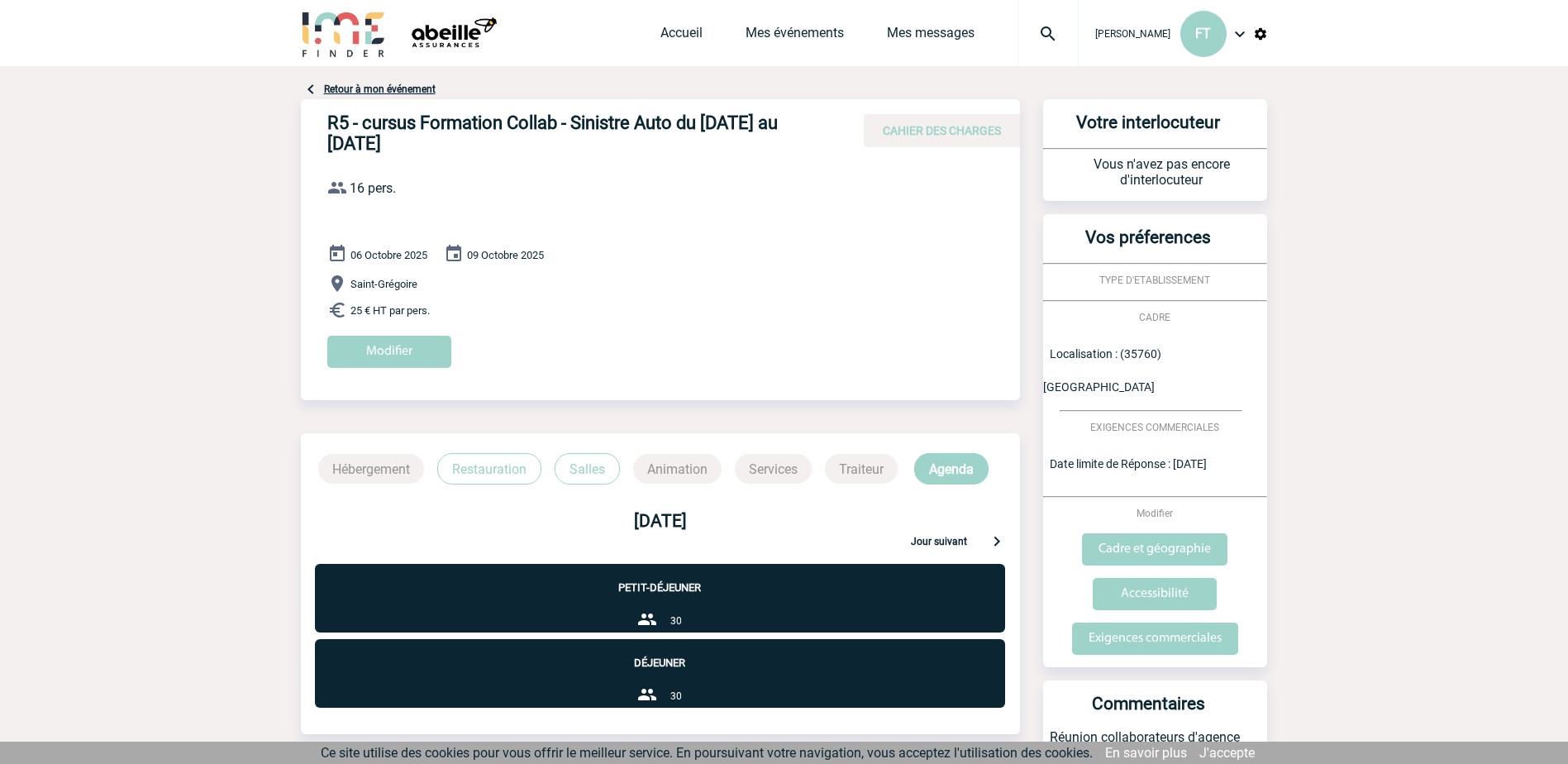
click at [502, 473] on p "Restauration" at bounding box center [490, 468] width 104 height 32
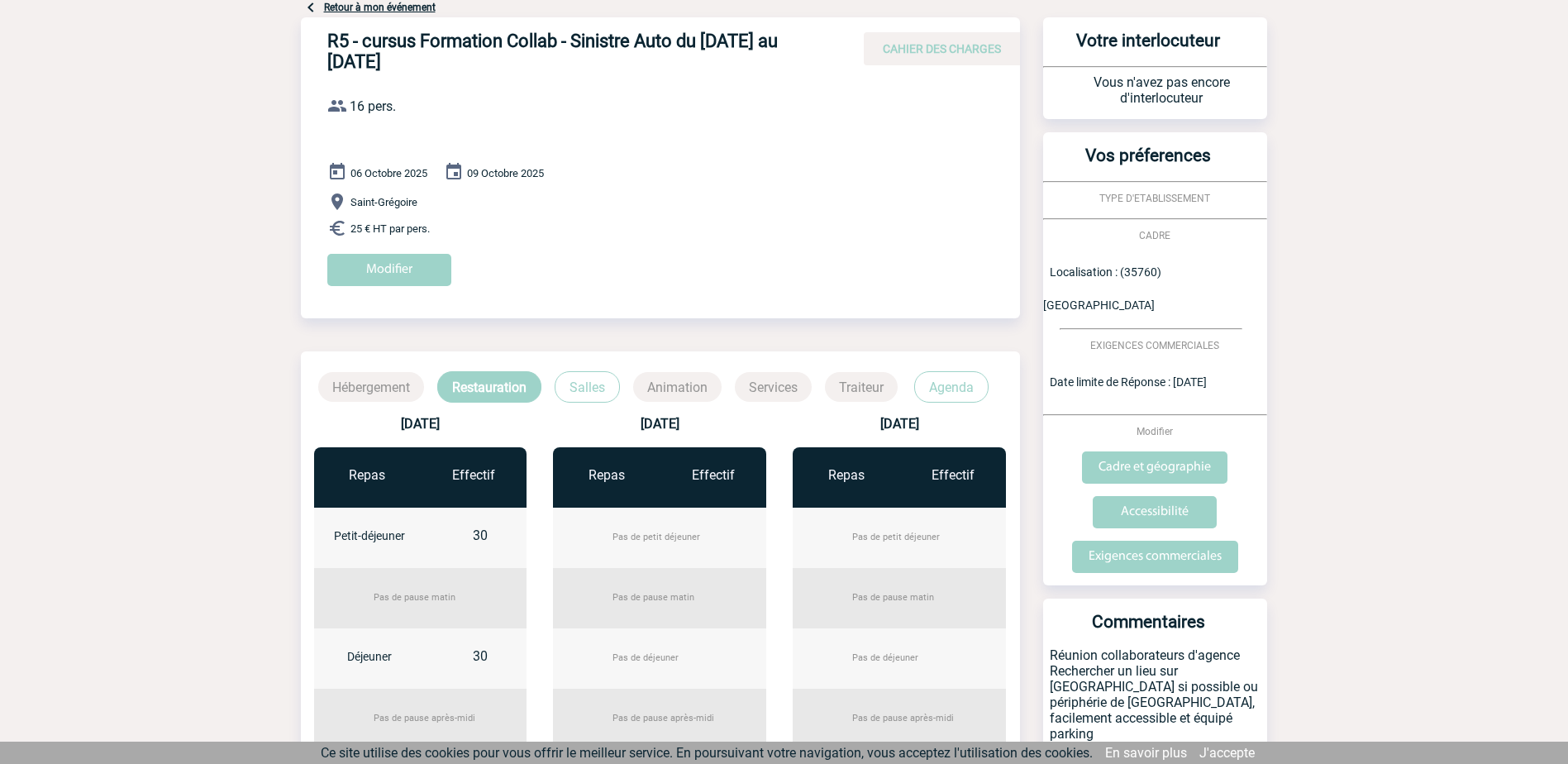
scroll to position [248, 0]
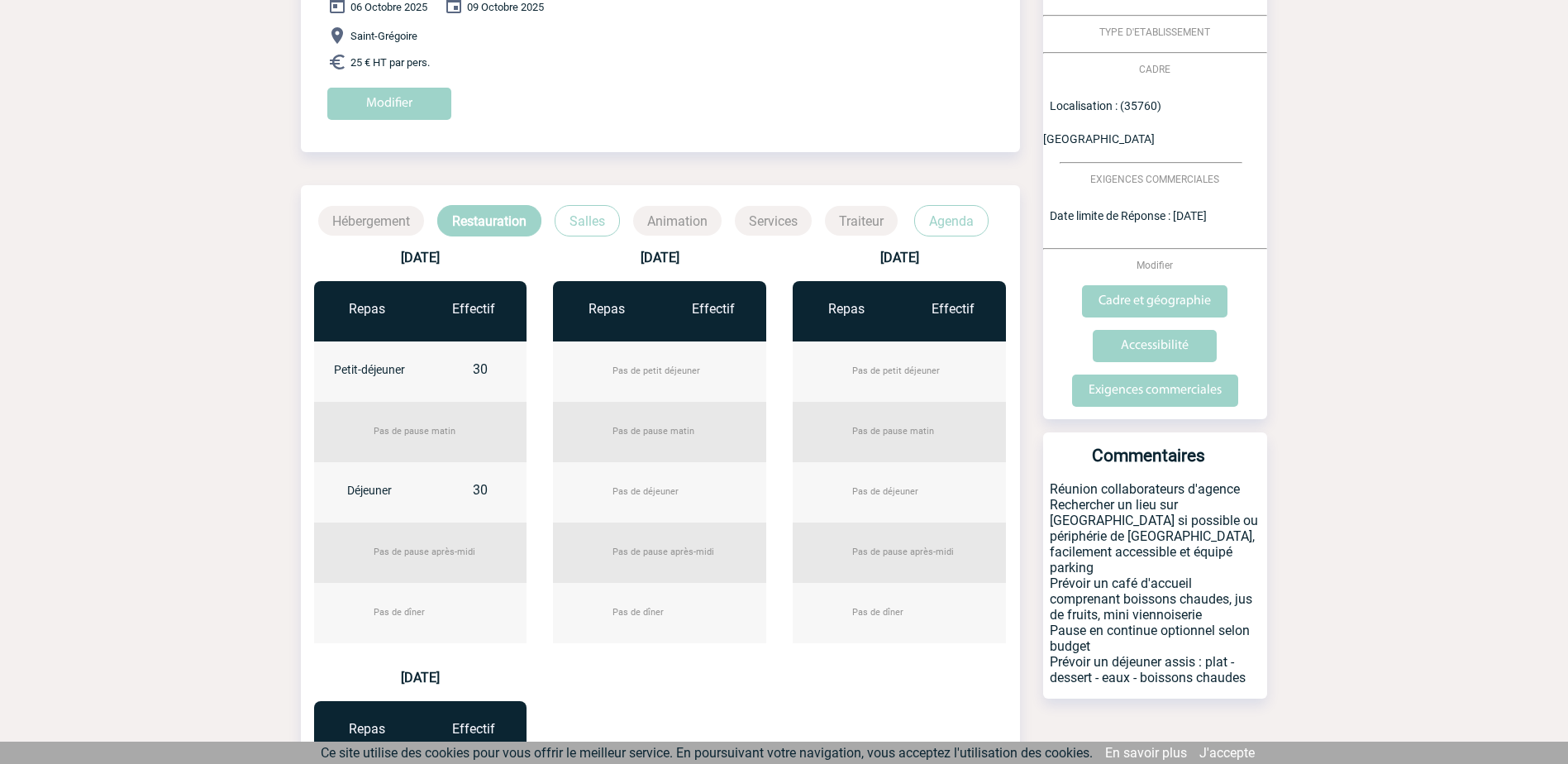
click at [449, 375] on div "30" at bounding box center [480, 382] width 111 height 40
click at [489, 369] on div "30" at bounding box center [480, 382] width 111 height 40
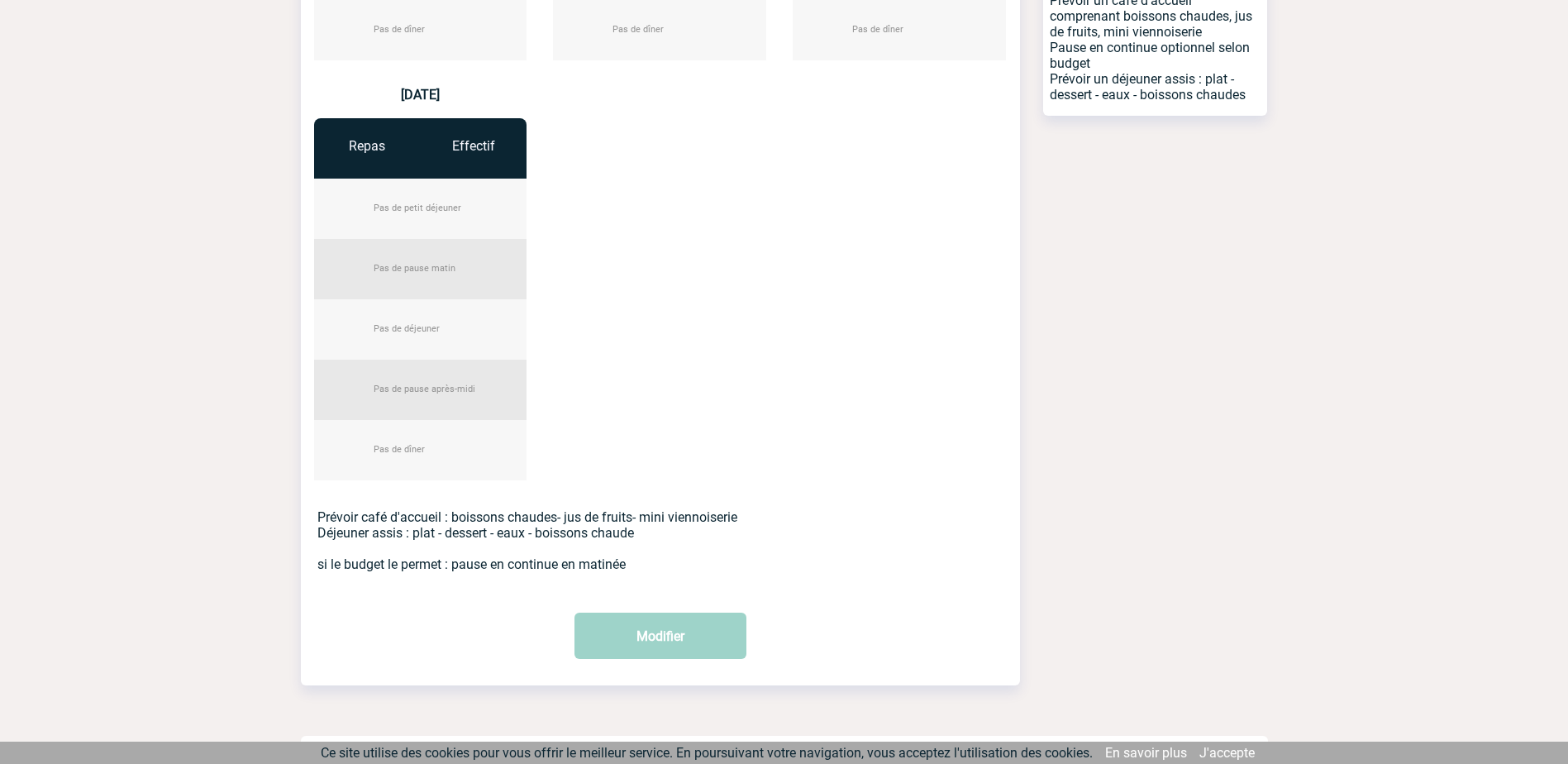
scroll to position [853, 0]
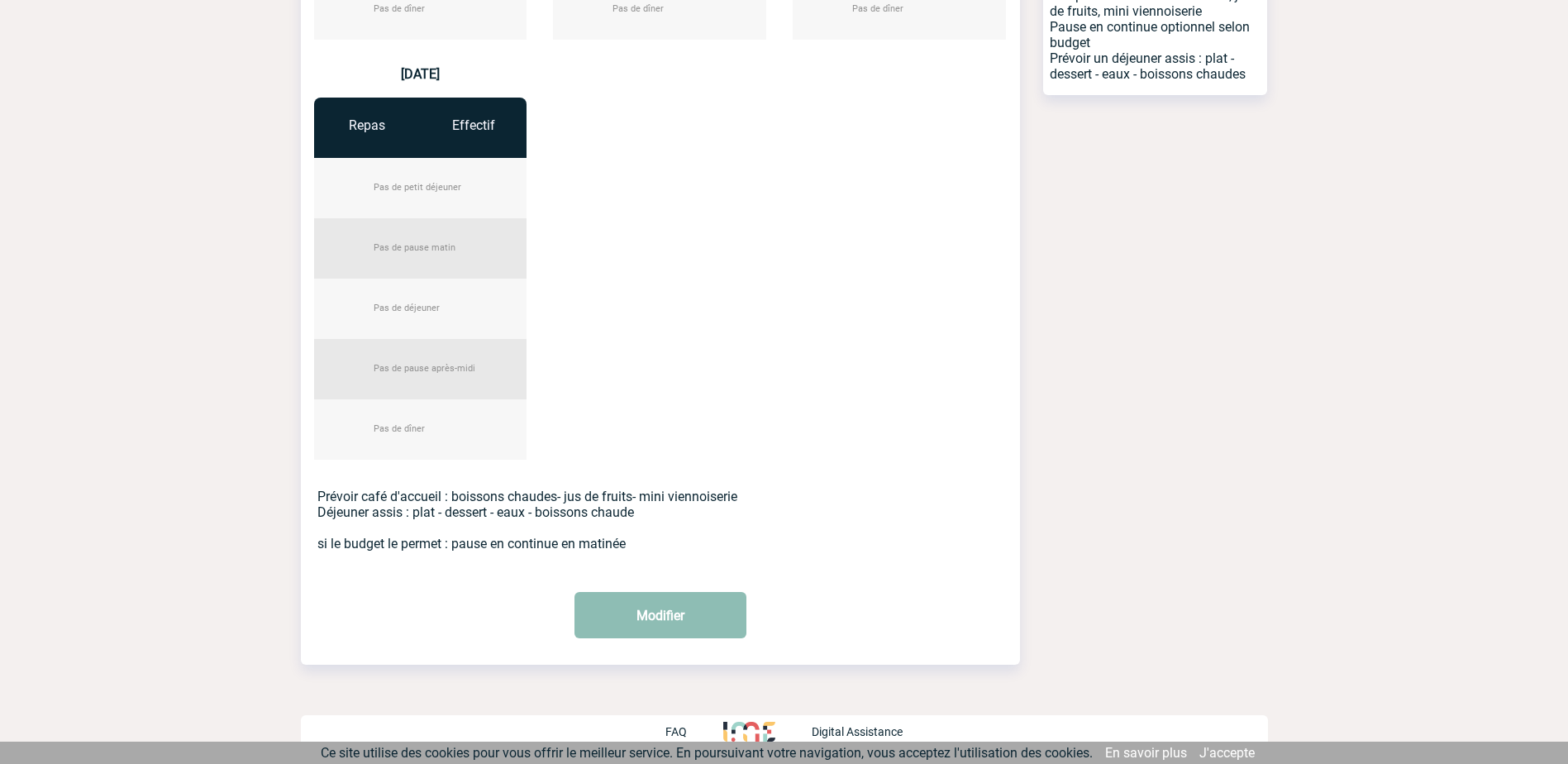
click at [643, 624] on button "Modifier" at bounding box center [660, 615] width 172 height 46
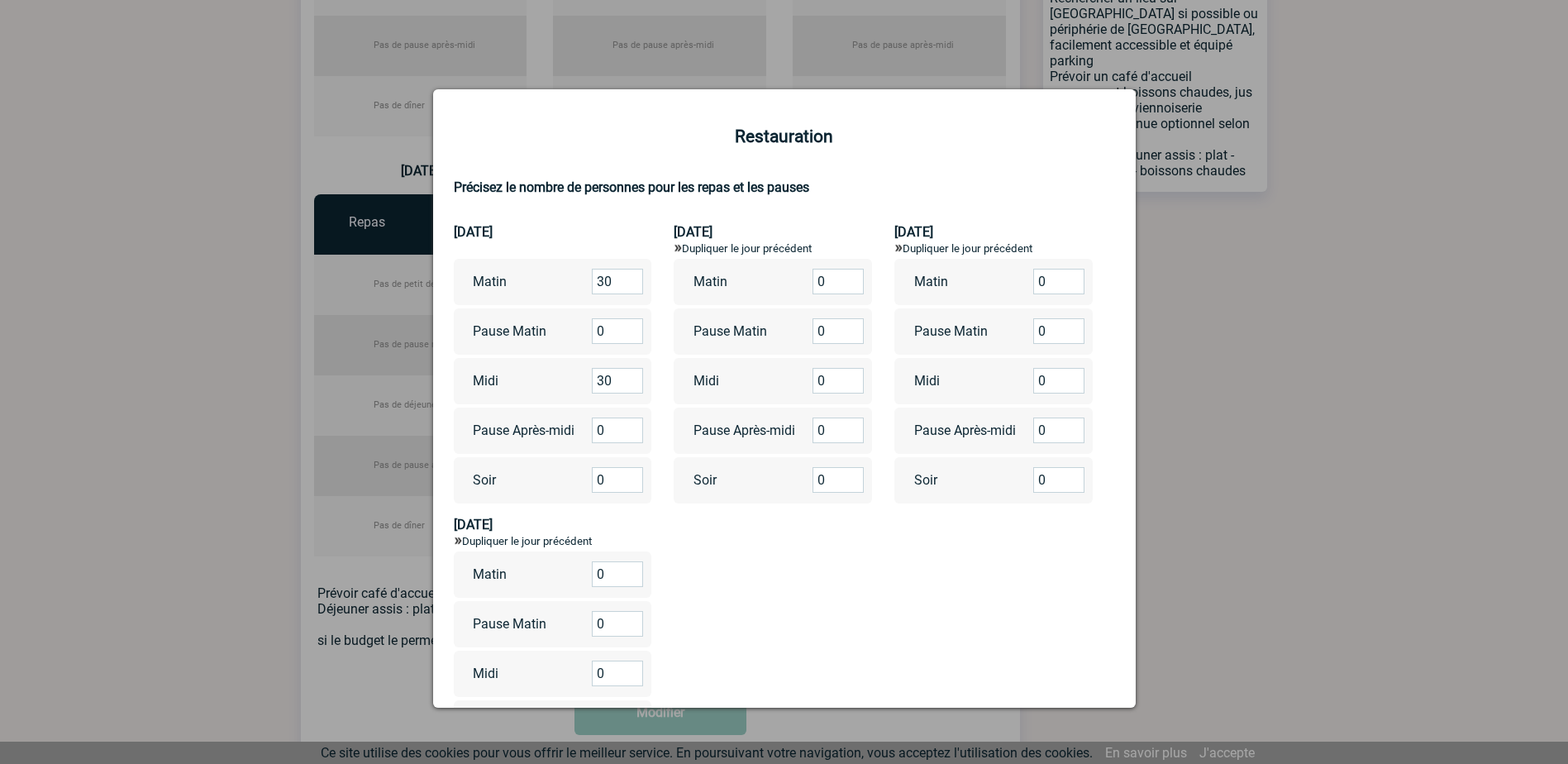
scroll to position [605, 0]
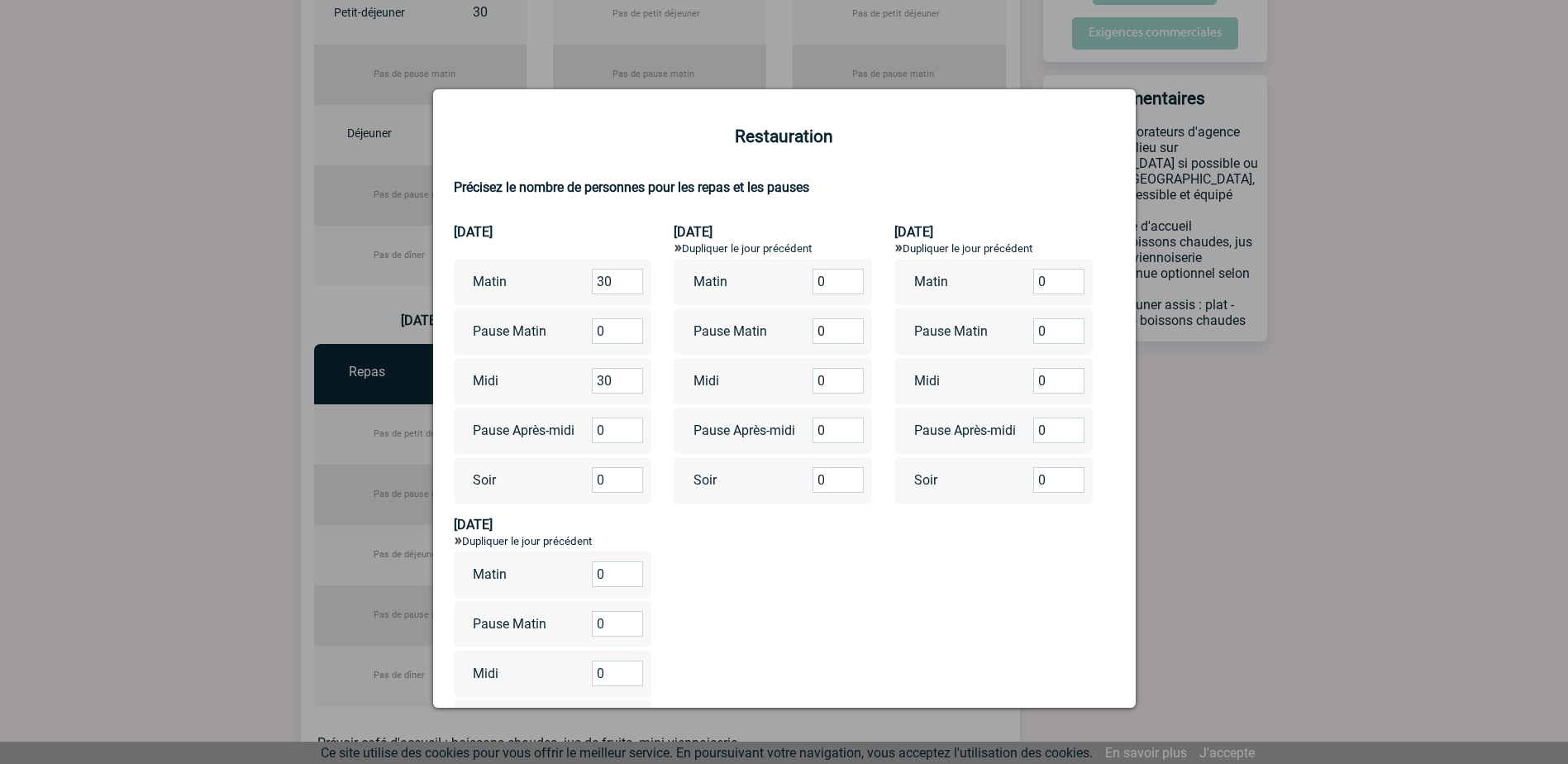
drag, startPoint x: 619, startPoint y: 286, endPoint x: 559, endPoint y: 287, distance: 60.0
click at [559, 287] on div "Matin 30" at bounding box center [553, 282] width 199 height 46
type input "0"
drag, startPoint x: 614, startPoint y: 385, endPoint x: 581, endPoint y: 371, distance: 35.8
click at [581, 371] on div "Midi 30" at bounding box center [553, 381] width 199 height 46
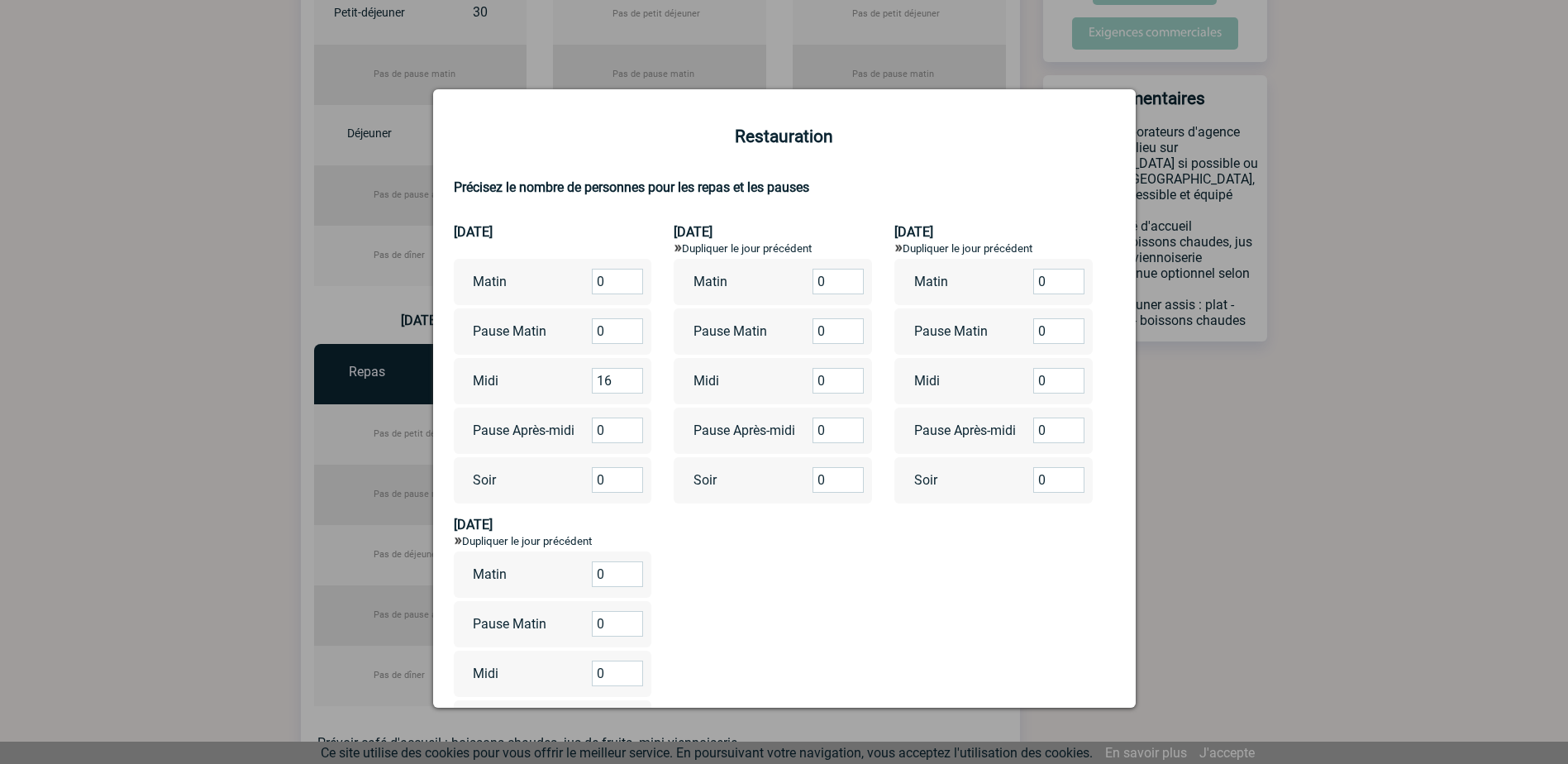
type input "16"
drag, startPoint x: 827, startPoint y: 377, endPoint x: 802, endPoint y: 374, distance: 25.2
click at [802, 374] on div "Midi 0" at bounding box center [773, 381] width 199 height 46
type input "16"
drag, startPoint x: 1035, startPoint y: 378, endPoint x: 1077, endPoint y: 317, distance: 74.1
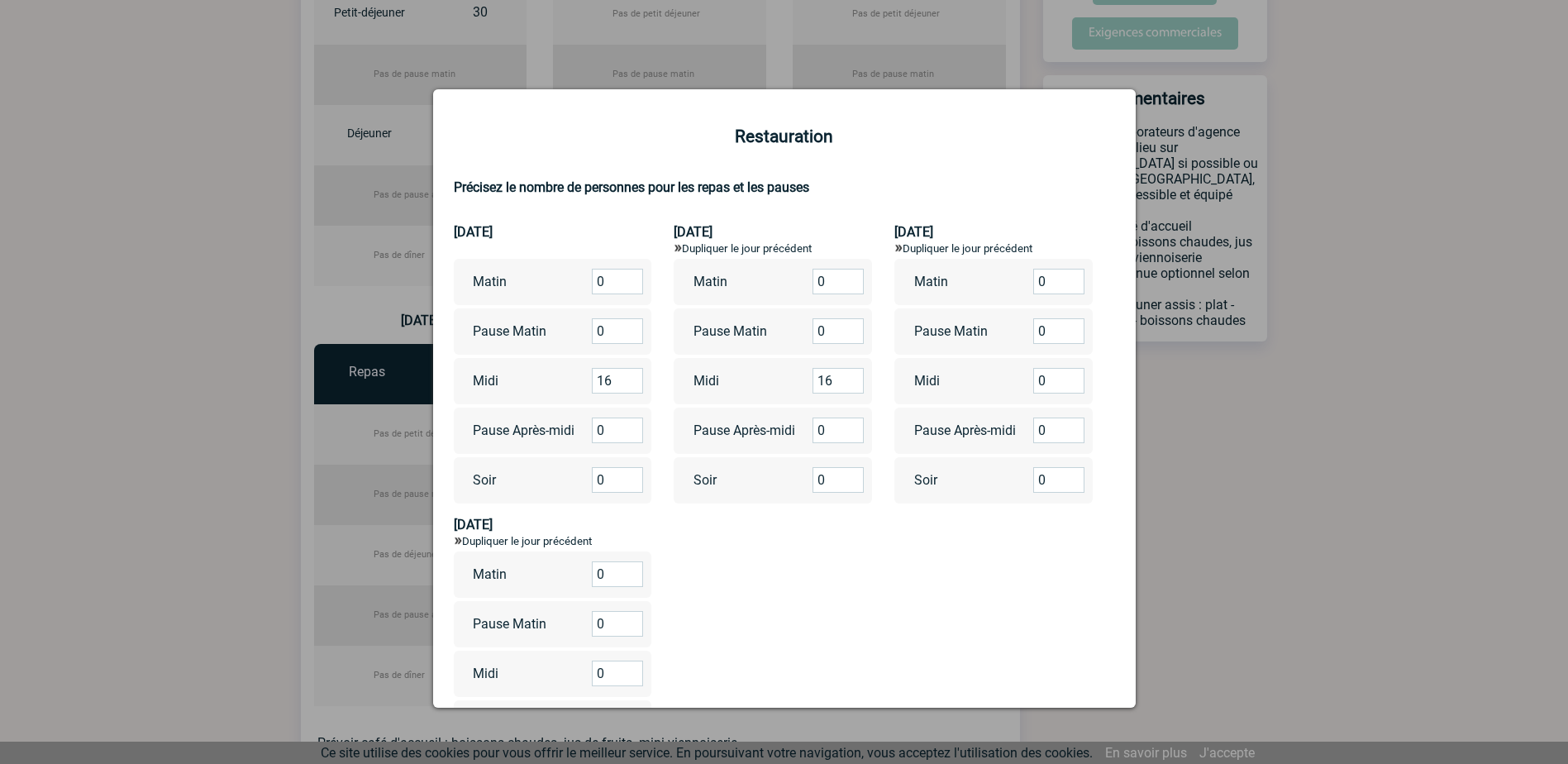
click at [1015, 375] on div "Midi 0" at bounding box center [994, 381] width 199 height 46
type input "16"
drag, startPoint x: 602, startPoint y: 674, endPoint x: 592, endPoint y: 675, distance: 10.0
click at [592, 675] on input "0" at bounding box center [617, 672] width 51 height 26
type input "16"
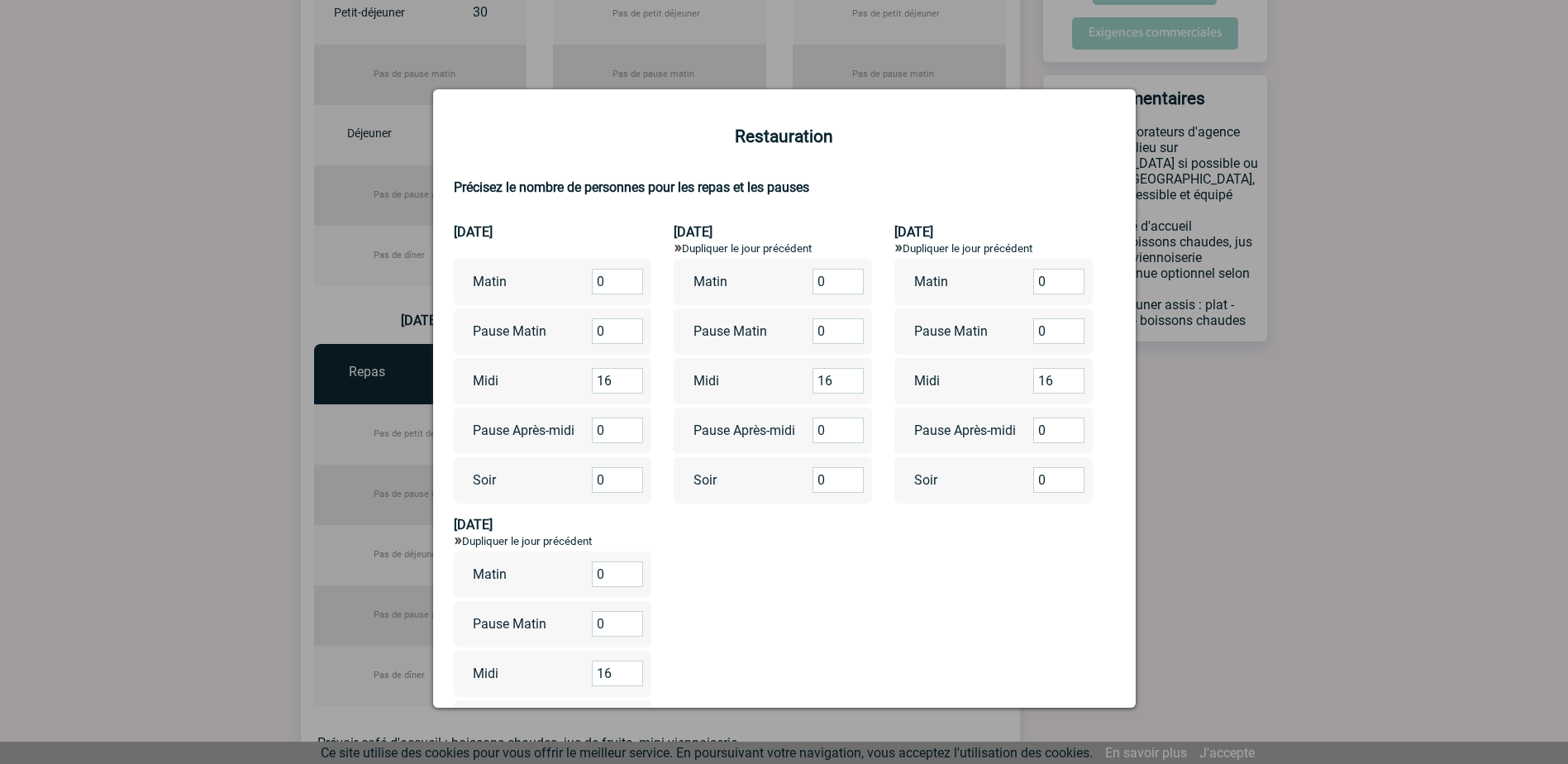
click at [843, 619] on form "Restauration Précisez le nombre de personnes pour les repas et les pauses 06/10…" at bounding box center [784, 593] width 661 height 934
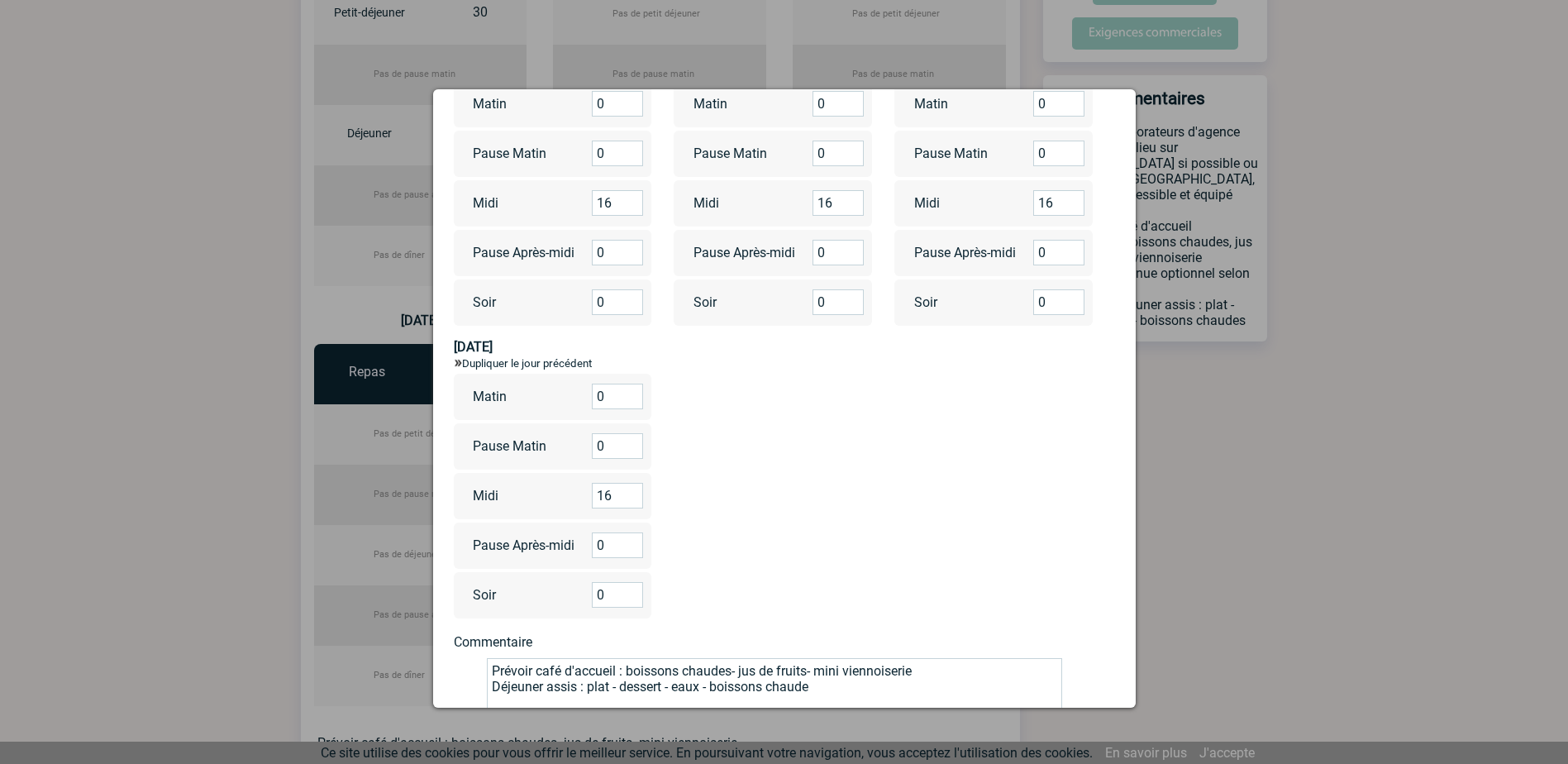
scroll to position [248, 0]
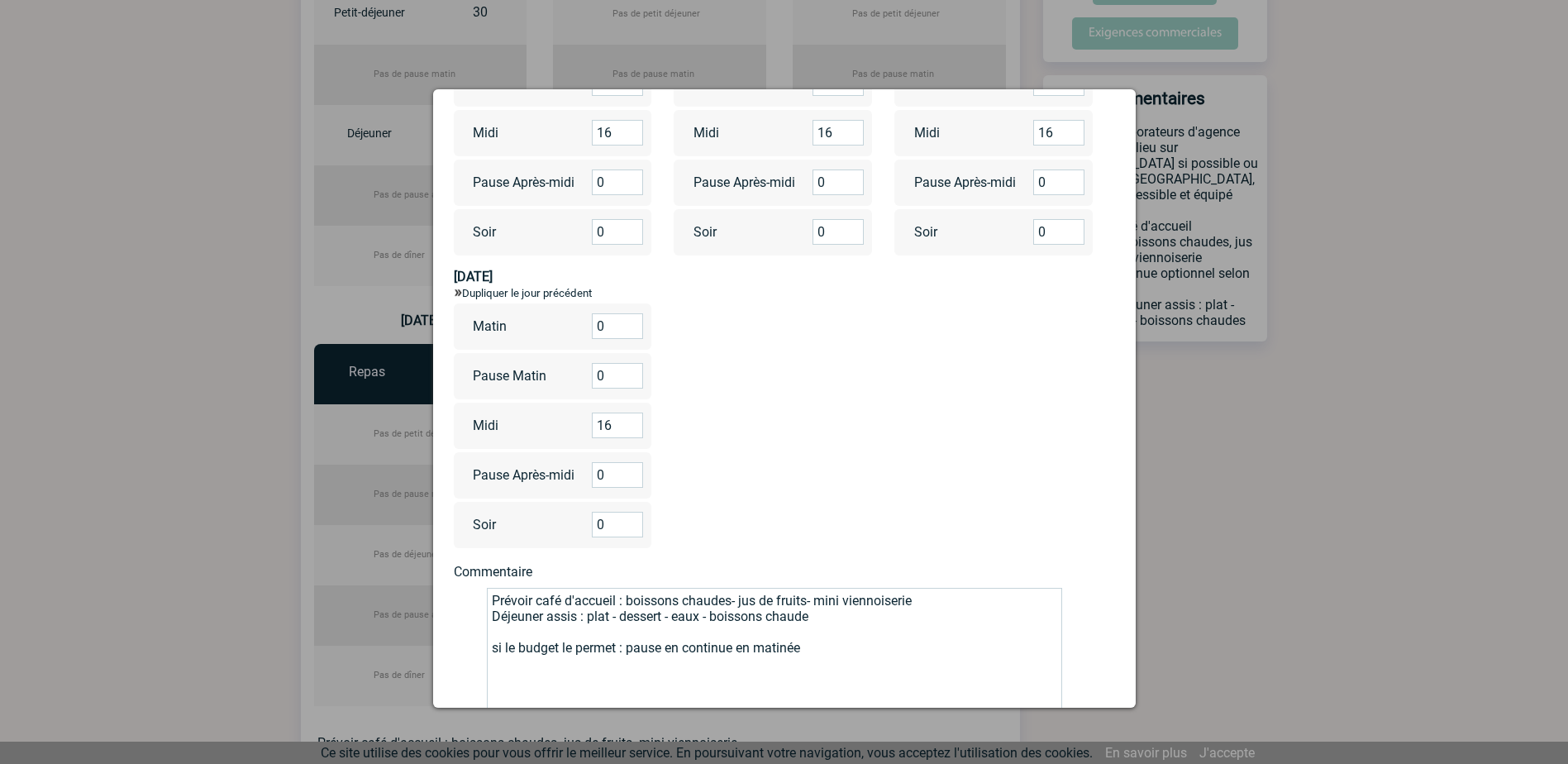
drag, startPoint x: 935, startPoint y: 595, endPoint x: 485, endPoint y: 585, distance: 450.1
click at [479, 584] on form "Restauration Précisez le nombre de personnes pour les repas et les pauses 06/10…" at bounding box center [784, 345] width 661 height 934
drag, startPoint x: 868, startPoint y: 625, endPoint x: 963, endPoint y: 679, distance: 109.3
click at [963, 679] on textarea "Prévoir café d'accueil : boissons chaudes- jus de fruits- mini viennoiserie Déj…" at bounding box center [774, 654] width 575 height 134
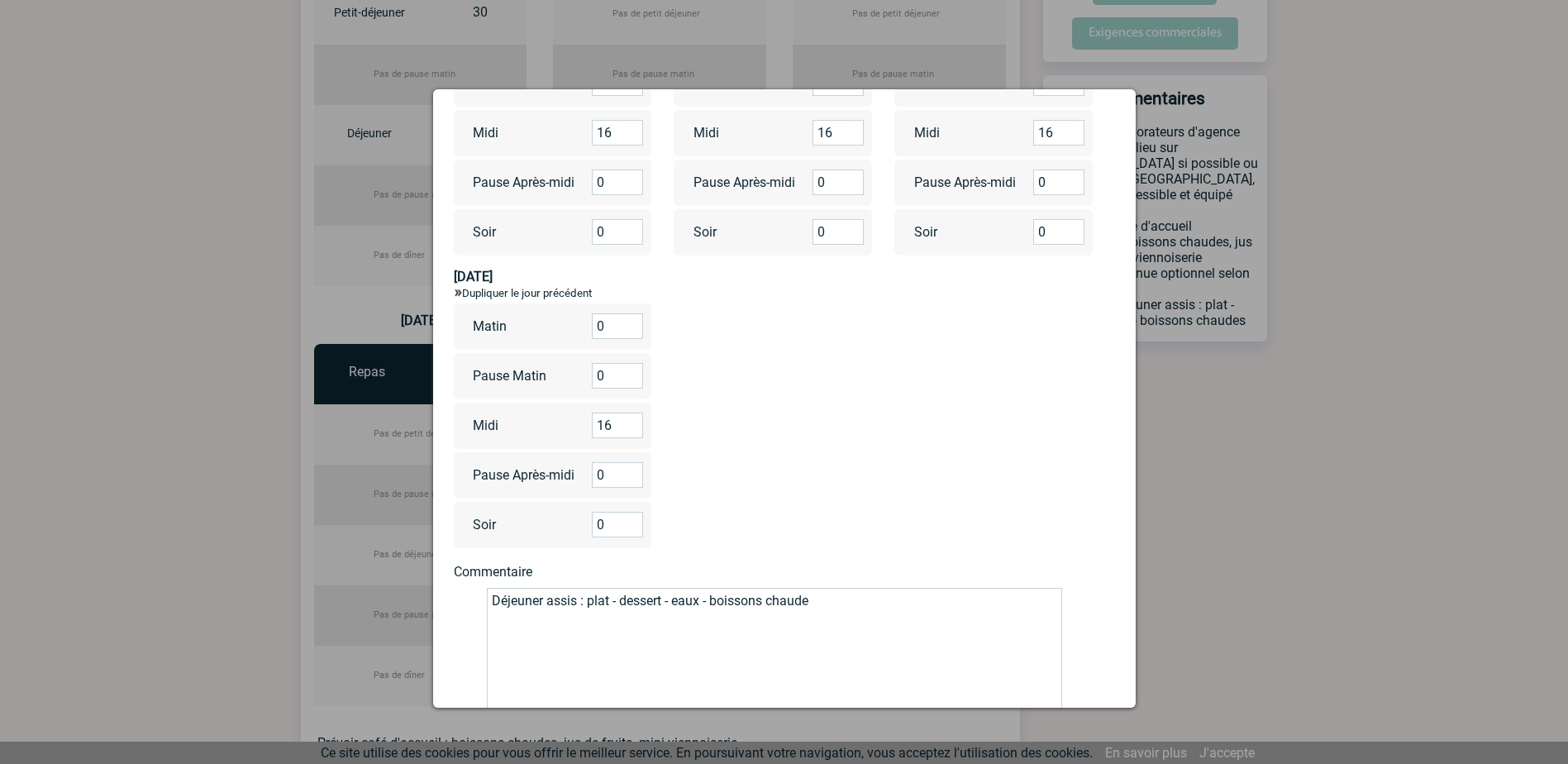
click at [705, 603] on textarea "Prévoir café d'accueil : boissons chaudes- jus de fruits- mini viennoiserie Déj…" at bounding box center [774, 654] width 575 height 134
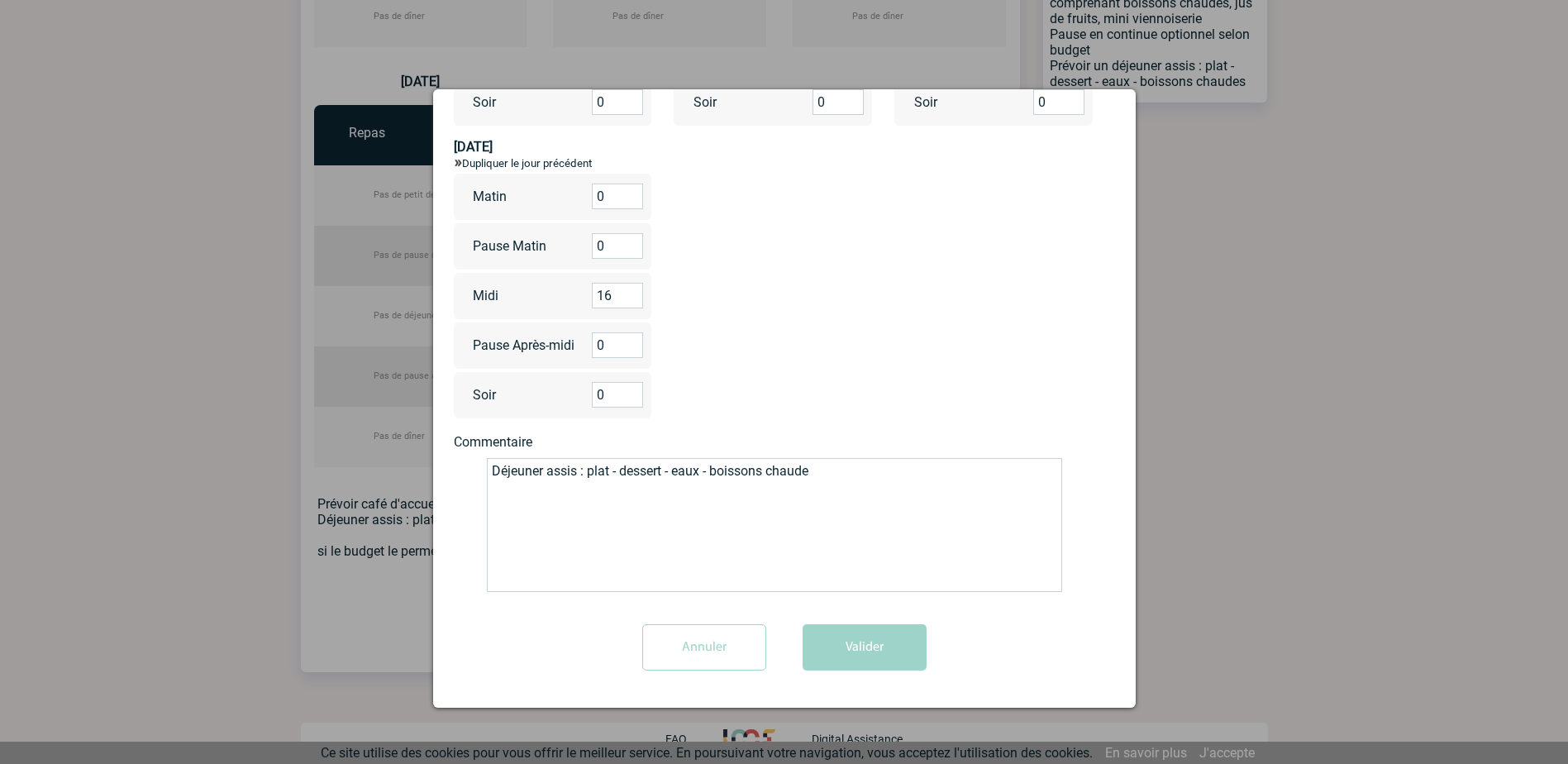
scroll to position [853, 0]
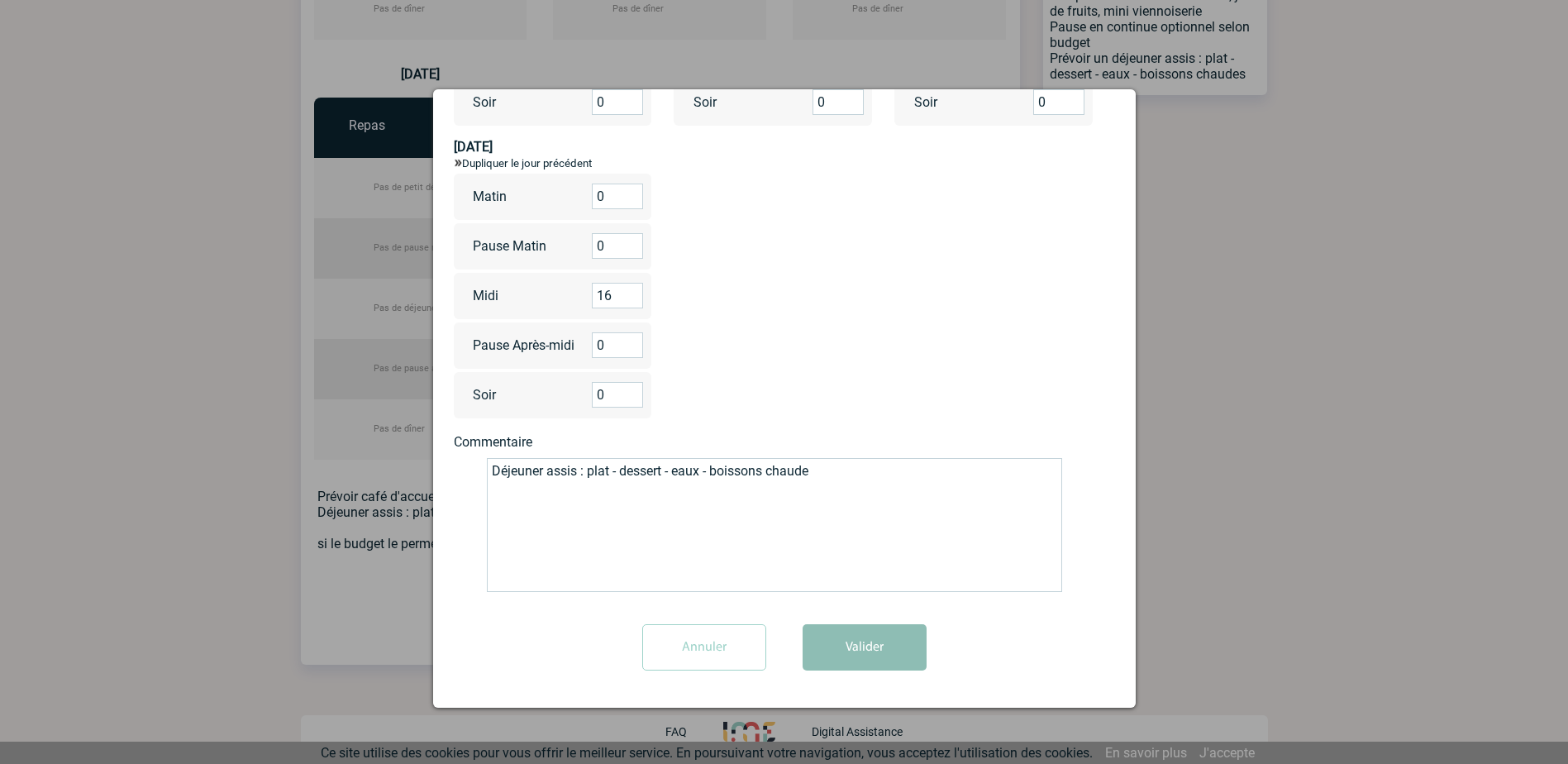
type textarea "Déjeuner assis : plat - dessert - eaux - boissons chaude"
click at [884, 660] on button "Valider" at bounding box center [864, 647] width 124 height 46
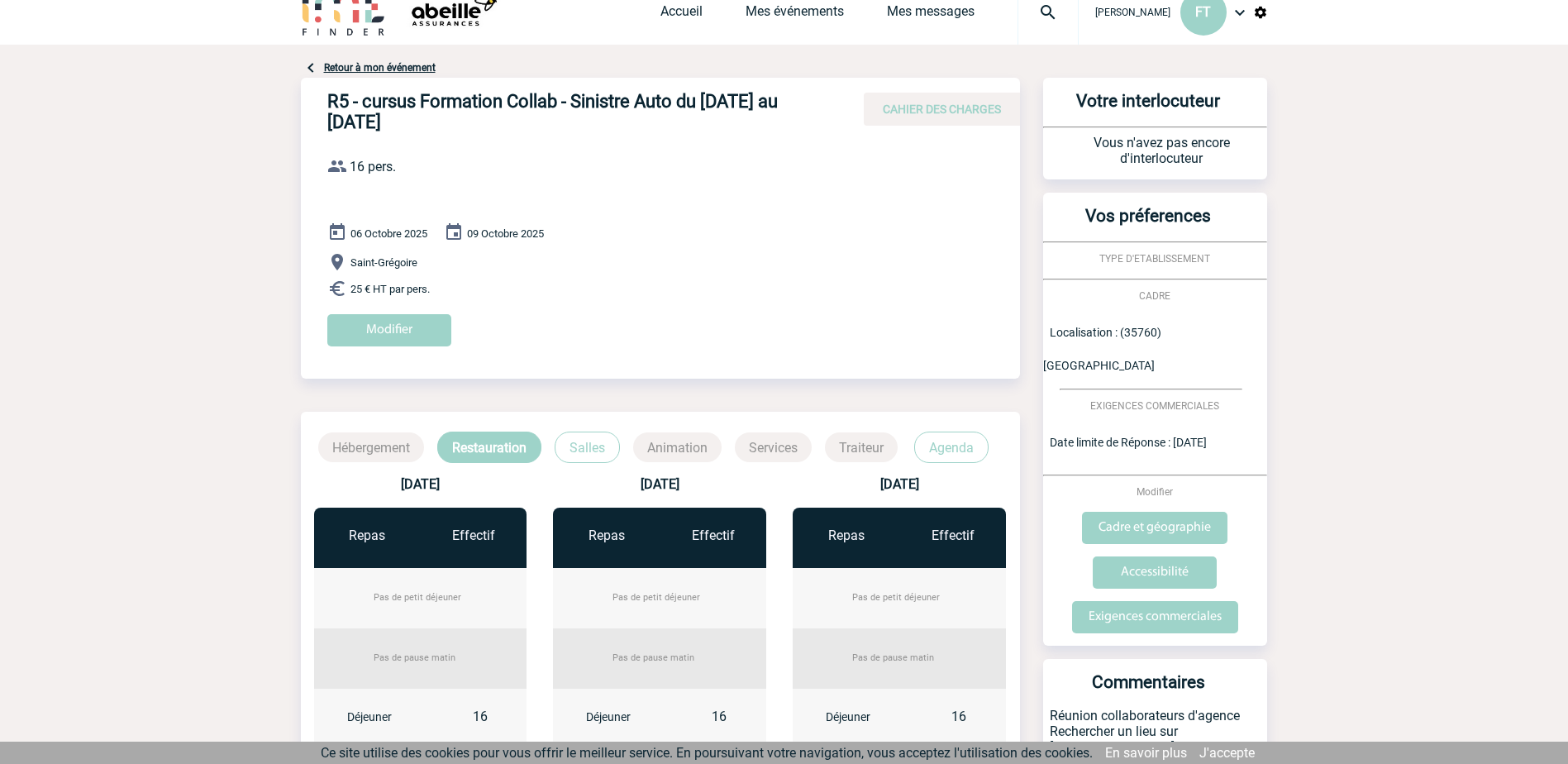
scroll to position [0, 0]
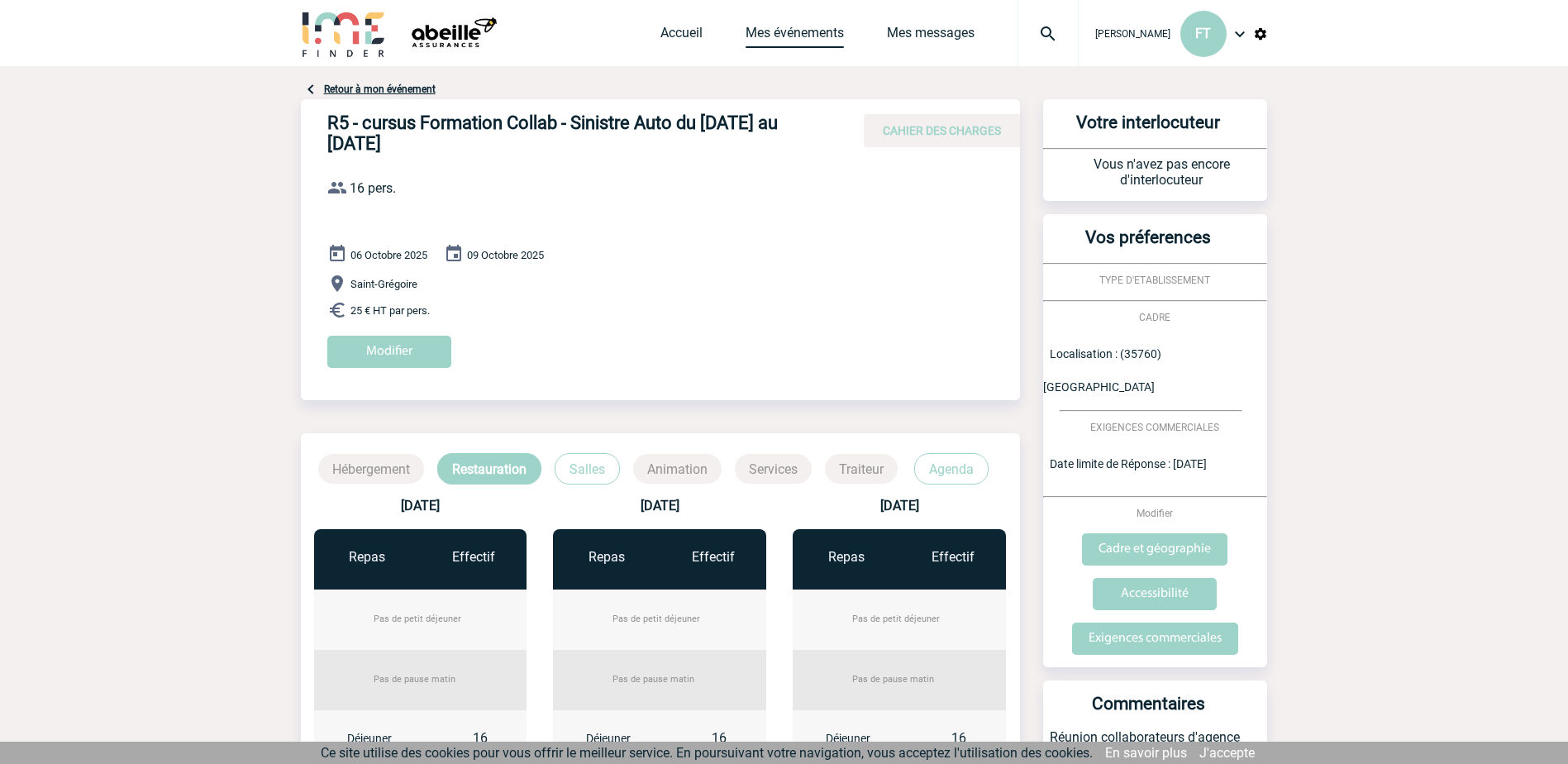
click at [758, 30] on link "Mes événements" at bounding box center [795, 37] width 98 height 23
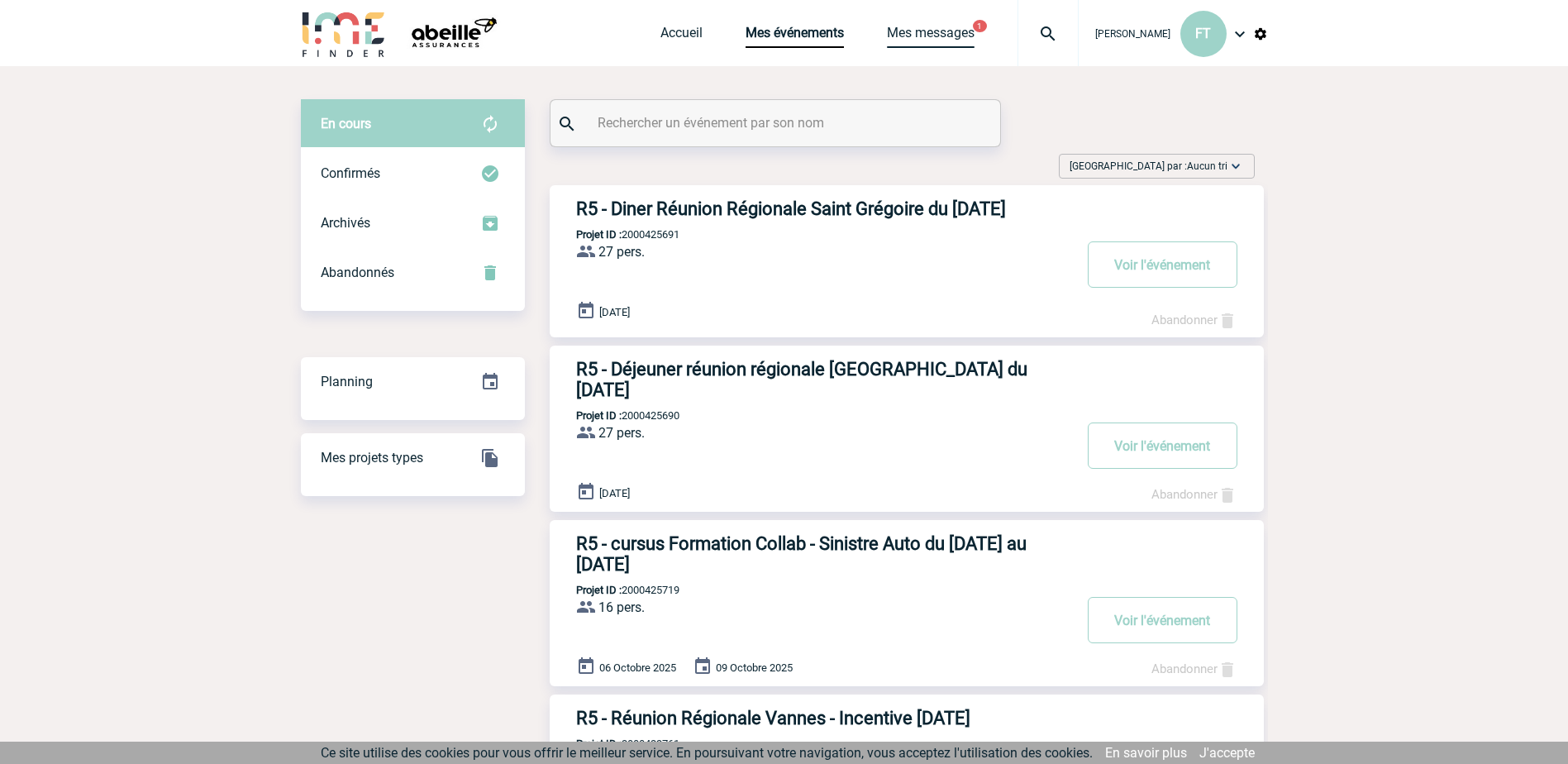
click at [951, 34] on span "Mes messages" at bounding box center [952, 33] width 131 height 15
click at [938, 35] on link "Mes messages" at bounding box center [930, 37] width 88 height 23
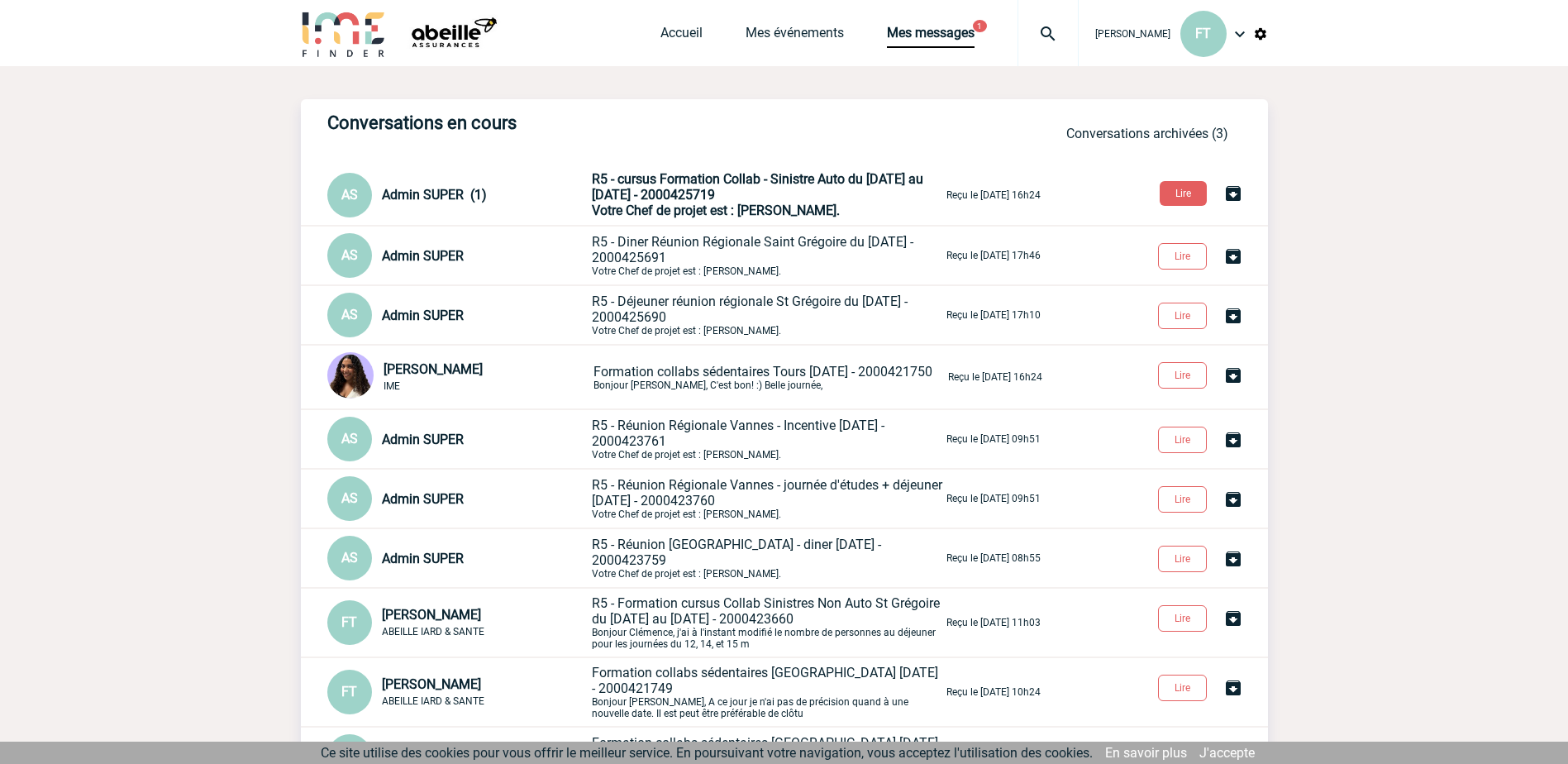
click at [643, 206] on span "Votre Chef de projet est : [PERSON_NAME]." at bounding box center [715, 210] width 248 height 15
